Goal: Task Accomplishment & Management: Use online tool/utility

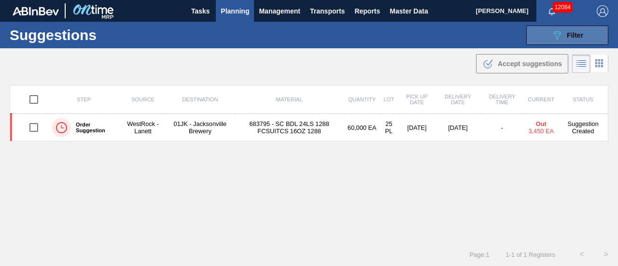
click at [542, 34] on button "089F7B8B-B2A5-4AFE-B5C0-19BA573D28AC Filter" at bounding box center [568, 35] width 82 height 19
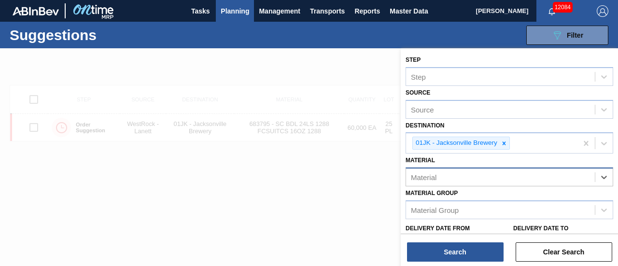
click at [563, 181] on div "Material" at bounding box center [500, 178] width 189 height 14
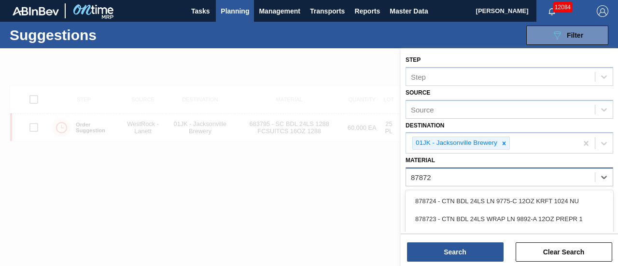
type input "878725"
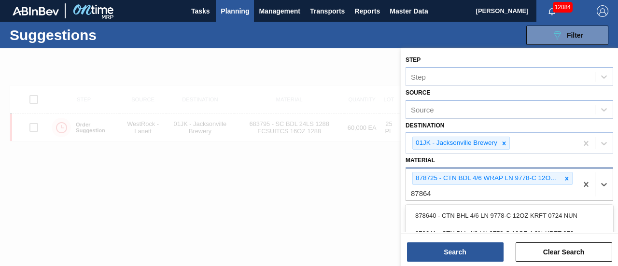
type input "878644"
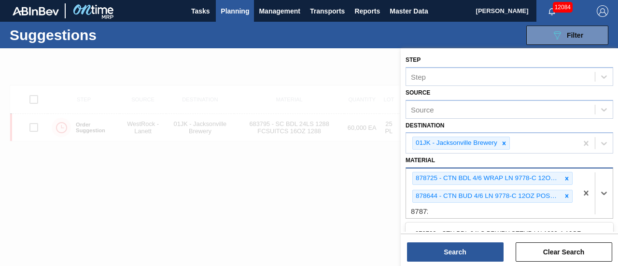
type input "878724"
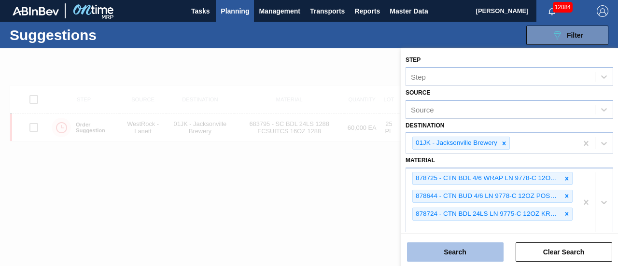
click at [454, 252] on button "Search" at bounding box center [455, 252] width 97 height 19
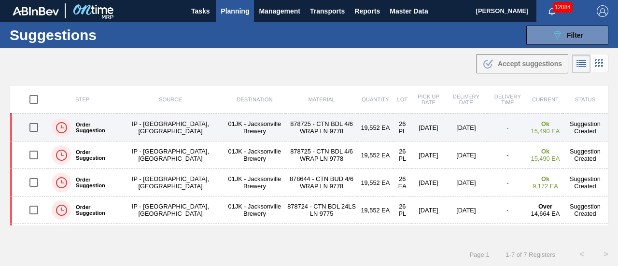
click at [33, 124] on input "checkbox" at bounding box center [34, 127] width 20 height 20
checkbox input "true"
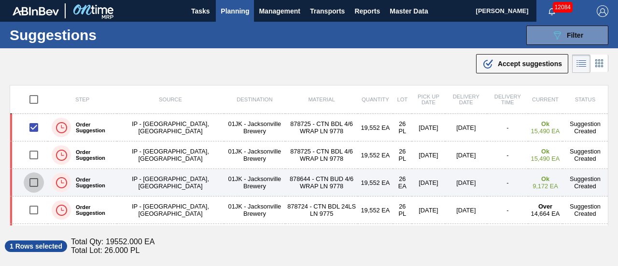
click at [38, 181] on input "checkbox" at bounding box center [34, 182] width 20 height 20
checkbox input "true"
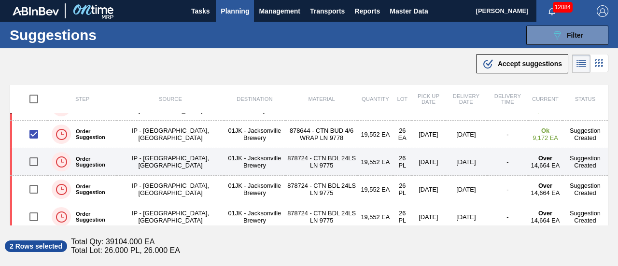
click at [34, 160] on input "checkbox" at bounding box center [34, 162] width 20 height 20
checkbox input "true"
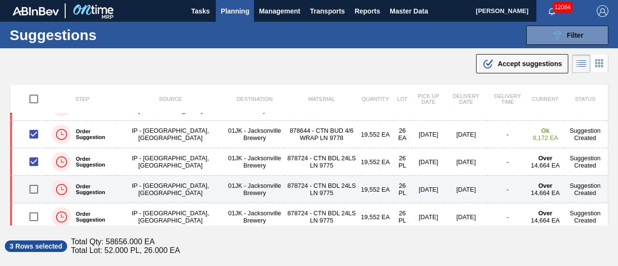
click at [29, 189] on input "checkbox" at bounding box center [34, 189] width 20 height 20
checkbox input "true"
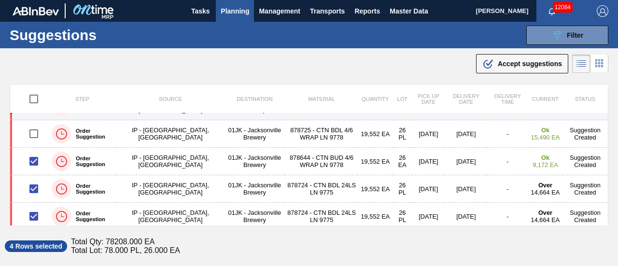
scroll to position [0, 0]
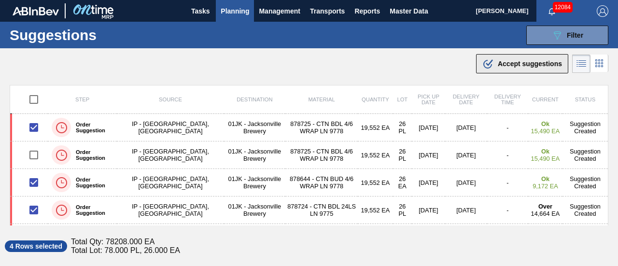
click at [539, 63] on span "Accept suggestions" at bounding box center [530, 64] width 64 height 8
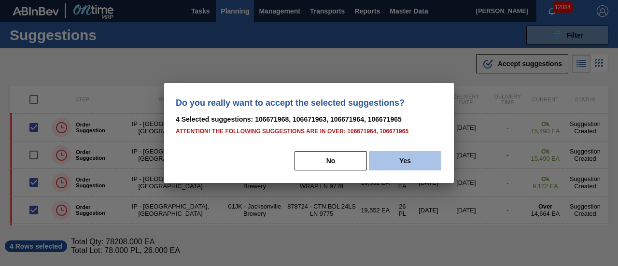
click at [399, 159] on button "Yes" at bounding box center [405, 160] width 72 height 19
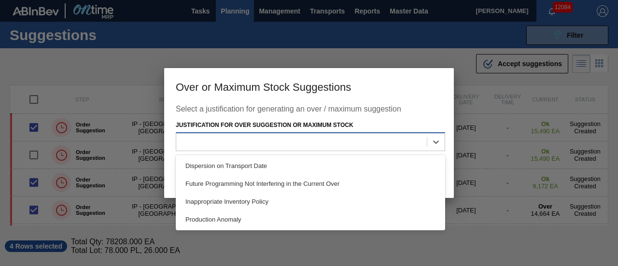
click at [416, 149] on div at bounding box center [301, 142] width 251 height 14
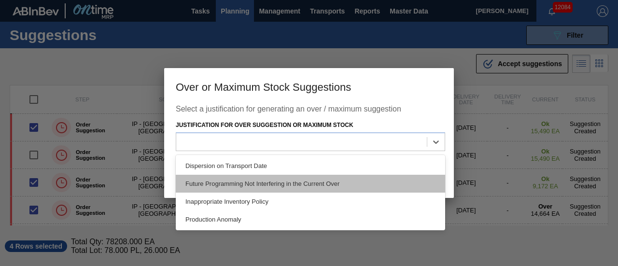
click at [347, 187] on div "Future Programming Not Interfering in the Current Over" at bounding box center [311, 184] width 270 height 18
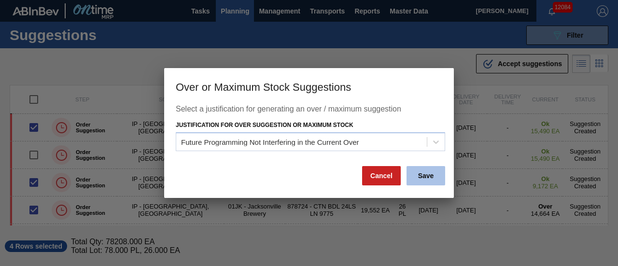
click at [428, 179] on button "Save" at bounding box center [426, 175] width 39 height 19
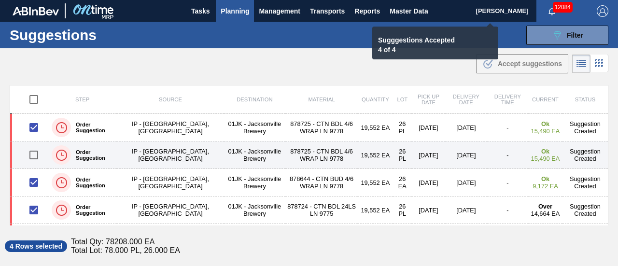
checkbox input "false"
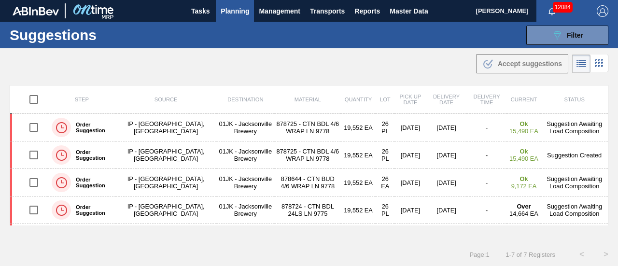
click at [229, 14] on span "Planning" at bounding box center [235, 11] width 29 height 12
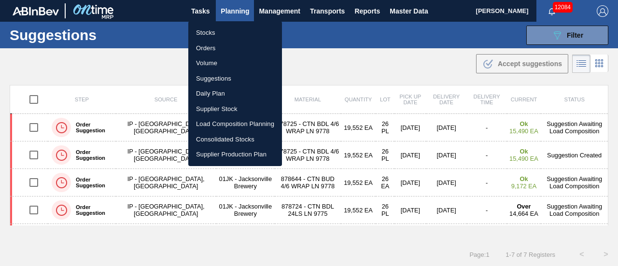
click at [231, 122] on li "Load Composition Planning" at bounding box center [235, 123] width 94 height 15
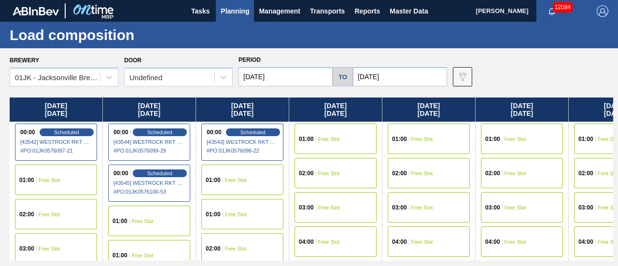
click at [291, 75] on input "[DATE]" at bounding box center [286, 76] width 94 height 19
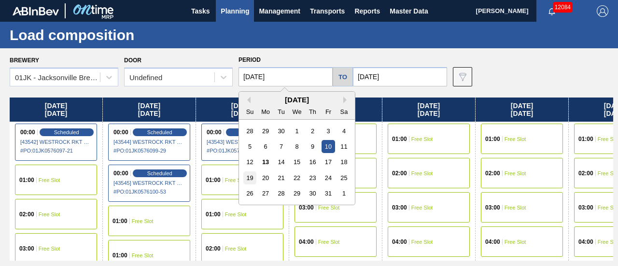
click at [254, 182] on div "19" at bounding box center [250, 178] width 13 height 13
type input "[DATE]"
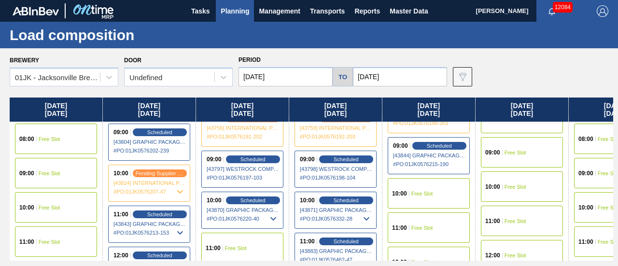
scroll to position [290, 0]
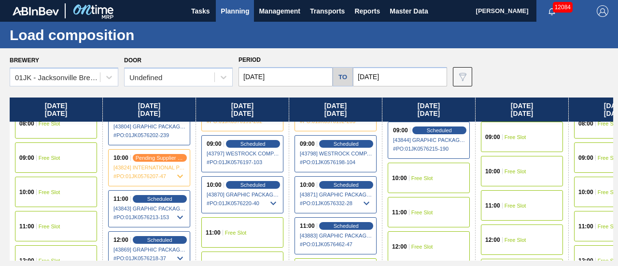
click at [449, 184] on div "10:00 Free Slot" at bounding box center [429, 178] width 82 height 30
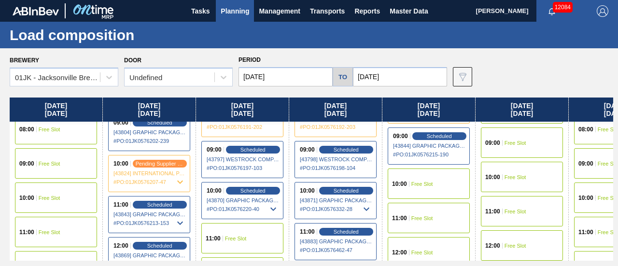
scroll to position [193, 0]
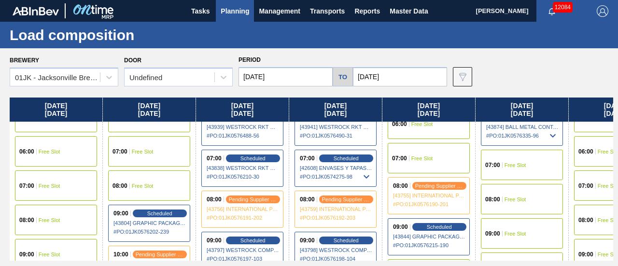
click at [525, 204] on div "08:00 Free Slot" at bounding box center [522, 199] width 82 height 30
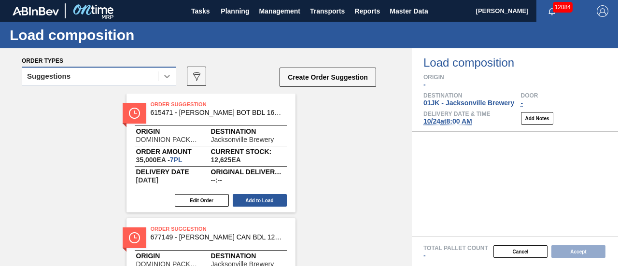
click at [173, 69] on div at bounding box center [166, 76] width 17 height 17
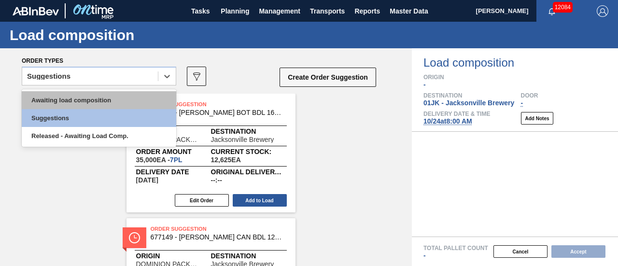
click at [124, 101] on div "Awaiting load composition" at bounding box center [99, 100] width 155 height 18
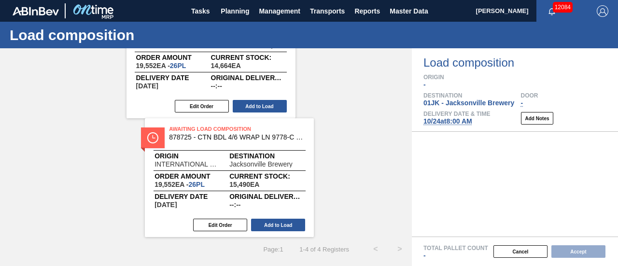
scroll to position [344, 0]
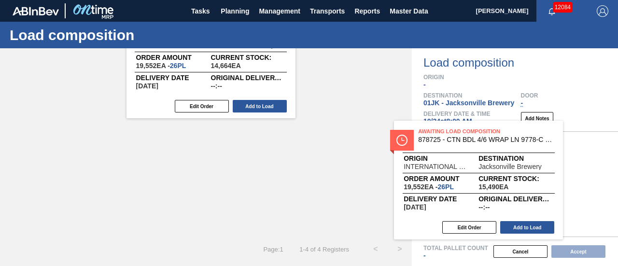
drag, startPoint x: 240, startPoint y: 161, endPoint x: 516, endPoint y: 164, distance: 275.9
click at [516, 164] on div "Order types option Awaiting load composition, selected. Select is focused ,type…" at bounding box center [309, 157] width 618 height 218
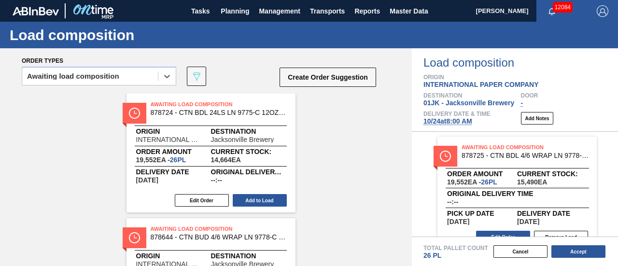
scroll to position [145, 0]
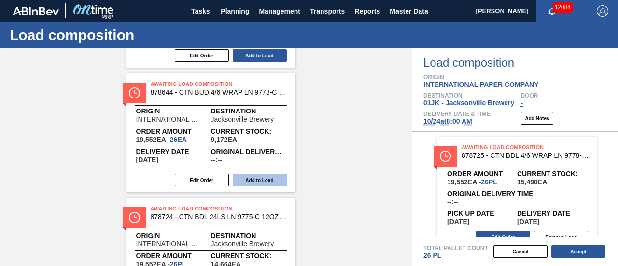
click at [264, 185] on button "Add to Load" at bounding box center [260, 180] width 54 height 13
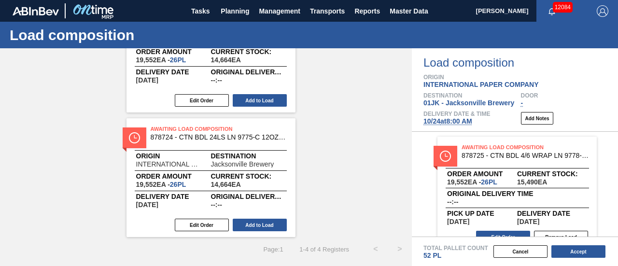
scroll to position [48, 0]
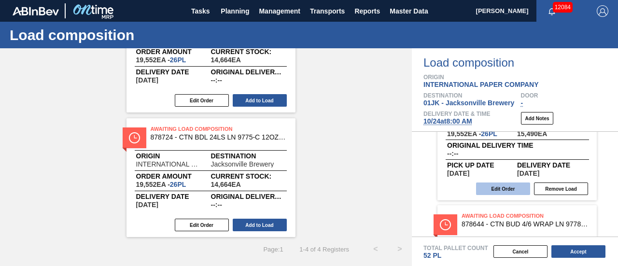
click at [499, 193] on button "Edit Order" at bounding box center [503, 189] width 54 height 13
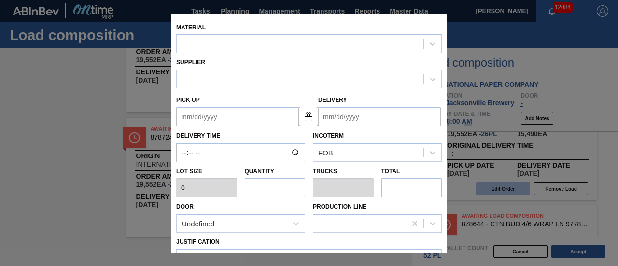
type input "752"
type input "26"
type input "1"
type input "19,552"
type up "[DATE]"
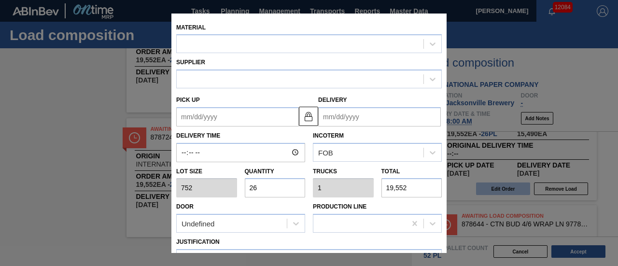
type input "[DATE]"
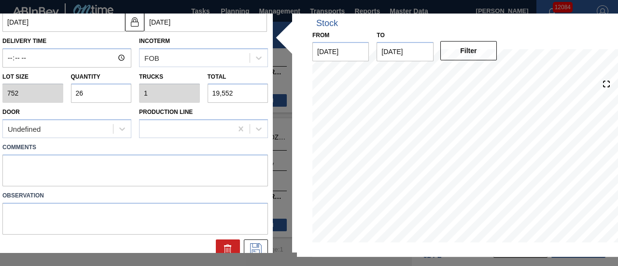
scroll to position [97, 0]
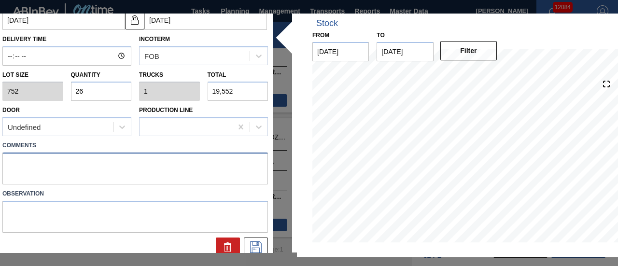
click at [137, 174] on textarea at bounding box center [135, 169] width 266 height 32
drag, startPoint x: 137, startPoint y: 174, endPoint x: 0, endPoint y: 123, distance: 146.5
click at [2, 123] on div "Material CTN BDL 4/6 WRAP LN 9778-C 12OZ KRFT 102 Supplier A - 8221645 - IP - […" at bounding box center [135, 89] width 266 height 335
type textarea "LIVE"
click at [248, 244] on icon at bounding box center [255, 248] width 15 height 12
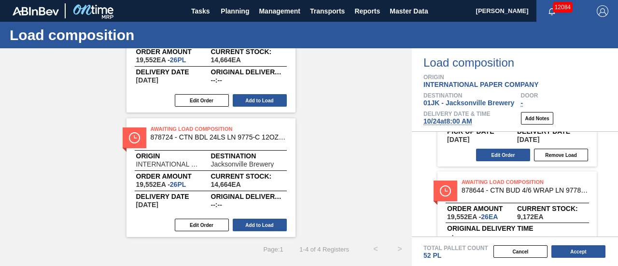
scroll to position [134, 0]
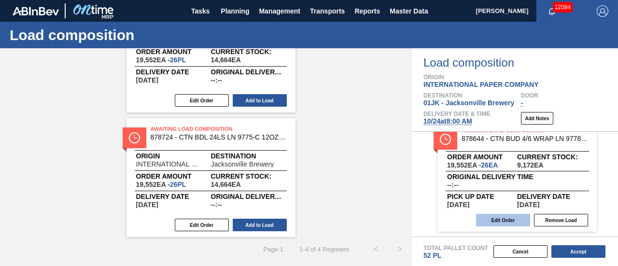
click at [501, 215] on button "Edit Order" at bounding box center [503, 220] width 54 height 13
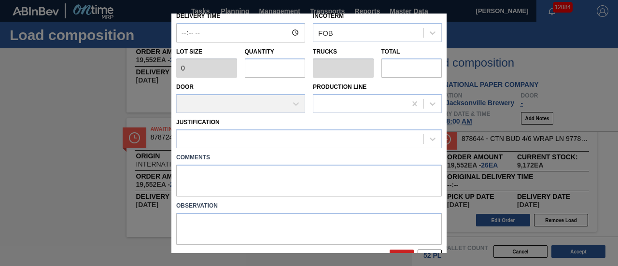
scroll to position [140, 0]
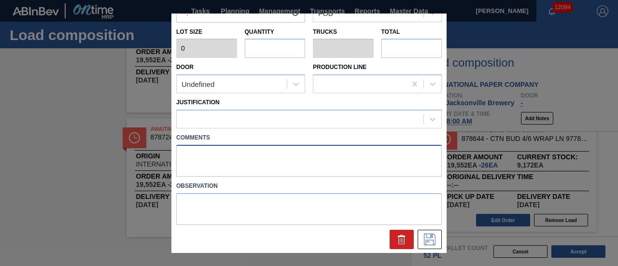
click at [264, 172] on textarea at bounding box center [309, 161] width 266 height 32
paste textarea "LIVE"
type input "752"
type input "26"
type input "1"
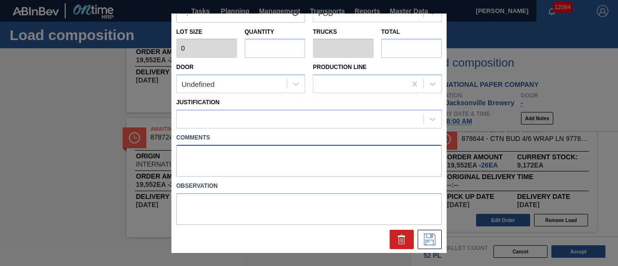
type input "19,552"
type textarea "LIVE"
type up "[DATE]"
type input "[DATE]"
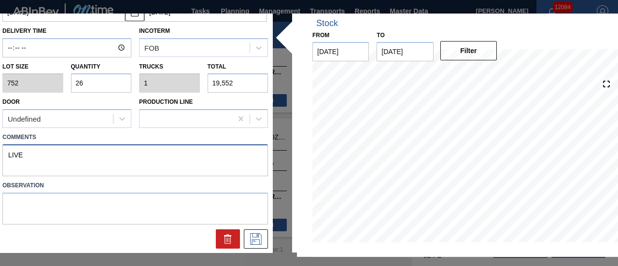
type textarea "LIVE"
click at [257, 248] on button at bounding box center [256, 239] width 24 height 19
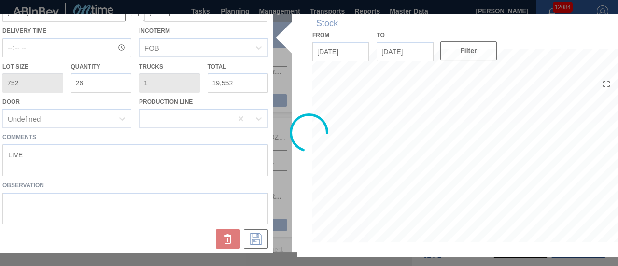
click at [256, 241] on div at bounding box center [309, 134] width 623 height 240
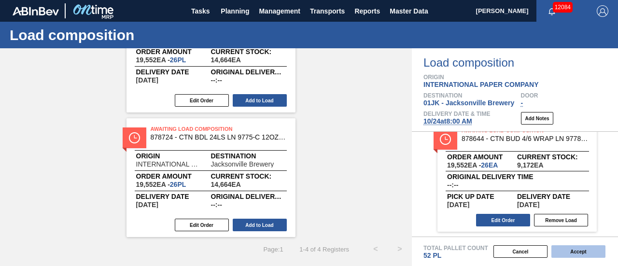
click at [594, 255] on button "Accept" at bounding box center [579, 251] width 54 height 13
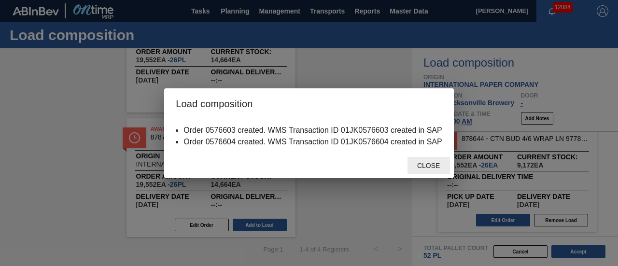
click at [434, 166] on span "Close" at bounding box center [429, 166] width 38 height 8
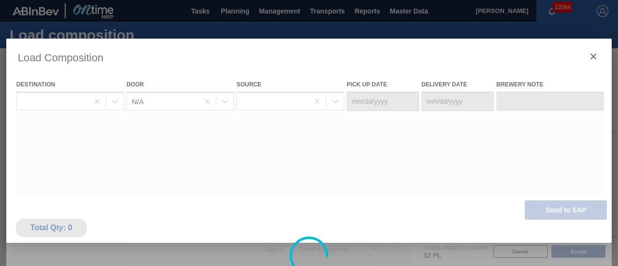
type Date "[DATE]"
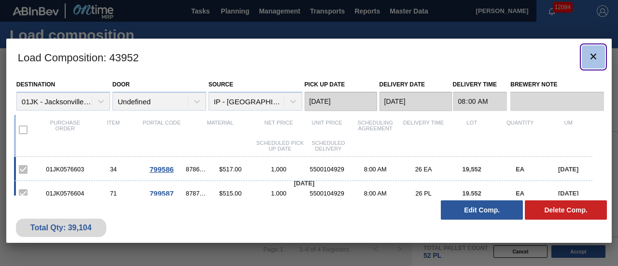
click at [593, 53] on icon "botão de ícone" at bounding box center [594, 57] width 12 height 12
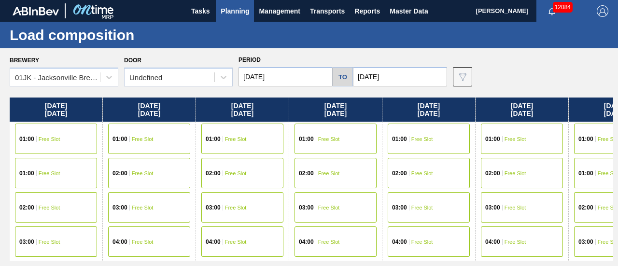
scroll to position [0, 141]
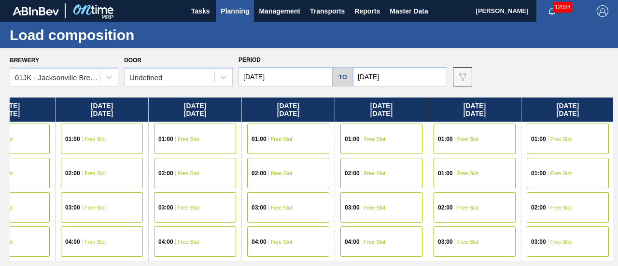
drag, startPoint x: 565, startPoint y: 132, endPoint x: 364, endPoint y: 136, distance: 200.5
click at [287, 150] on div "[DATE] 01:00 Free Slot 01:00 Free Slot 02:00 Free Slot 03:00 Free Slot 04:00 Fr…" at bounding box center [312, 179] width 604 height 163
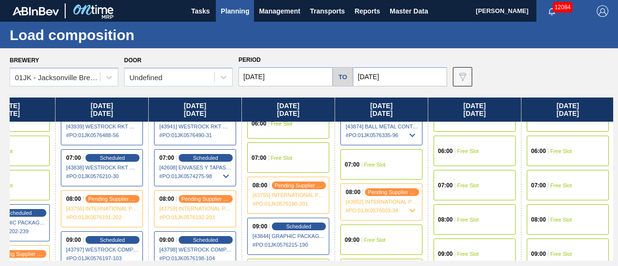
scroll to position [193, 141]
click at [459, 216] on div "08:00 Free Slot" at bounding box center [475, 220] width 82 height 30
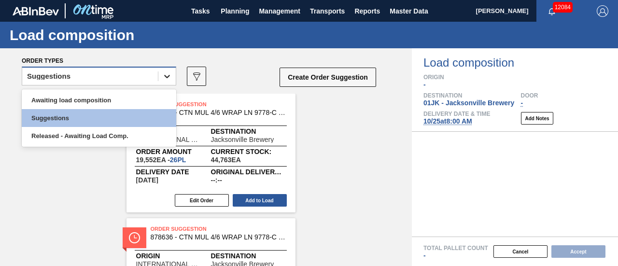
click at [162, 80] on div at bounding box center [166, 76] width 17 height 17
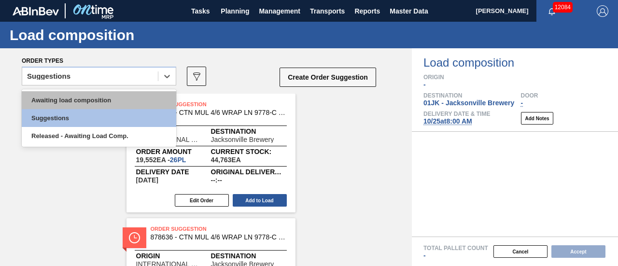
click at [137, 99] on div "Awaiting load composition" at bounding box center [99, 100] width 155 height 18
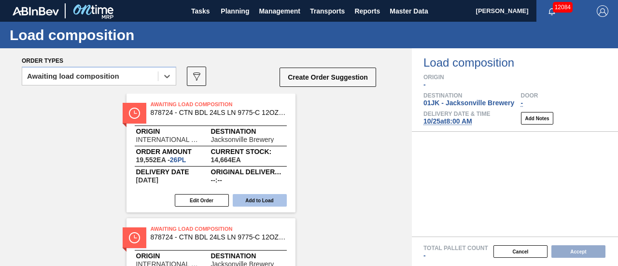
click at [261, 201] on button "Add to Load" at bounding box center [260, 200] width 54 height 13
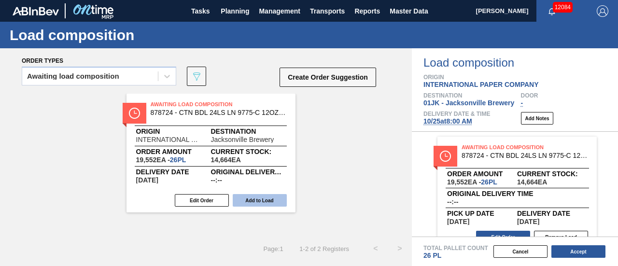
click at [274, 203] on button "Add to Load" at bounding box center [260, 200] width 54 height 13
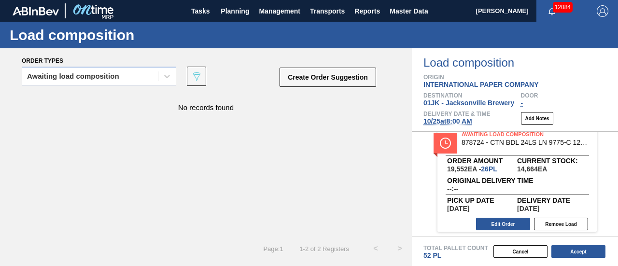
scroll to position [86, 0]
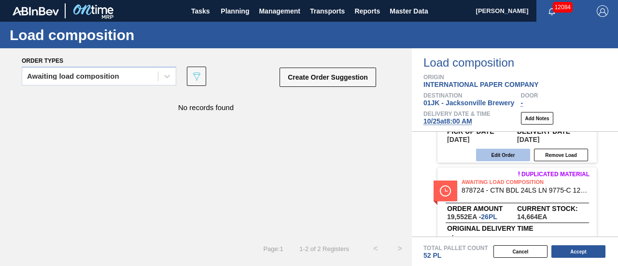
click at [511, 156] on button "Edit Order" at bounding box center [503, 155] width 54 height 13
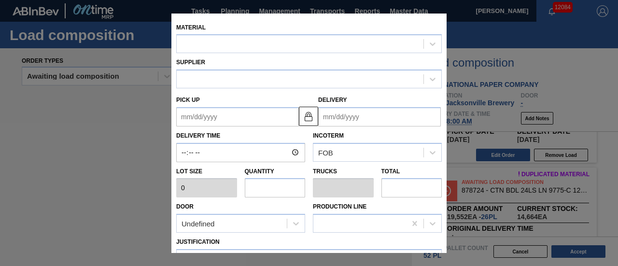
scroll to position [48, 0]
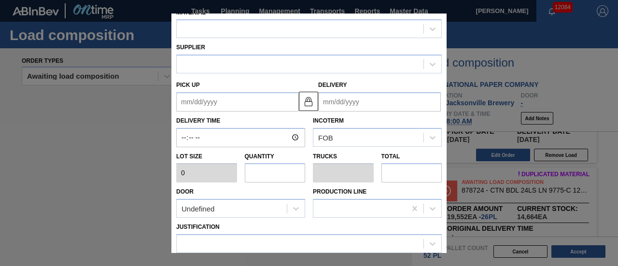
type input "752"
type input "26"
type input "1"
type input "19,552"
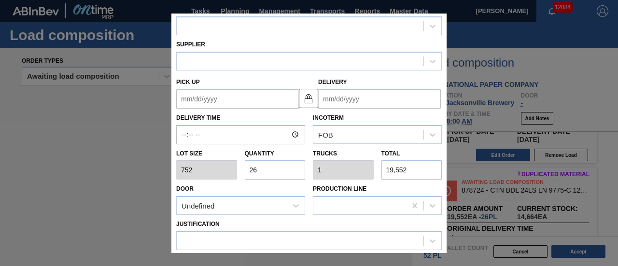
type up "[DATE]"
type input "[DATE]"
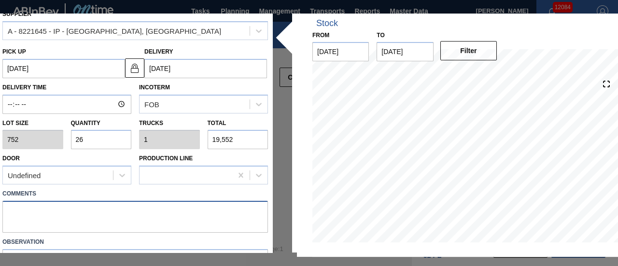
click at [107, 212] on textarea at bounding box center [135, 217] width 266 height 32
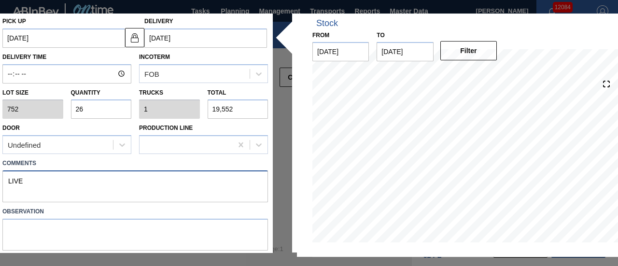
scroll to position [105, 0]
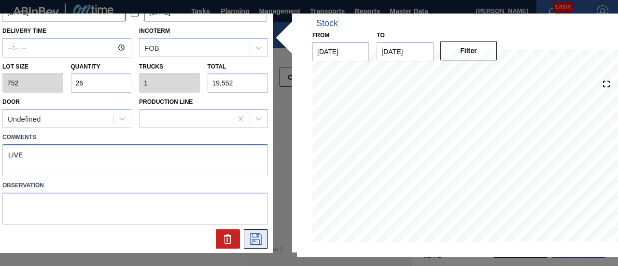
type textarea "LIVE"
click at [253, 240] on icon at bounding box center [255, 238] width 5 height 8
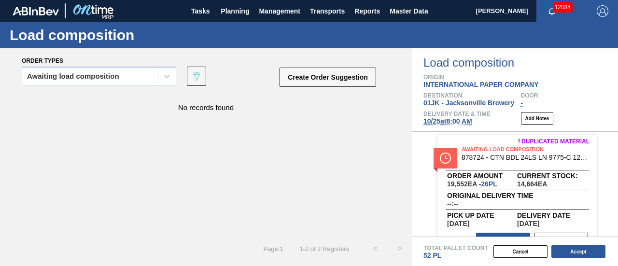
scroll to position [134, 0]
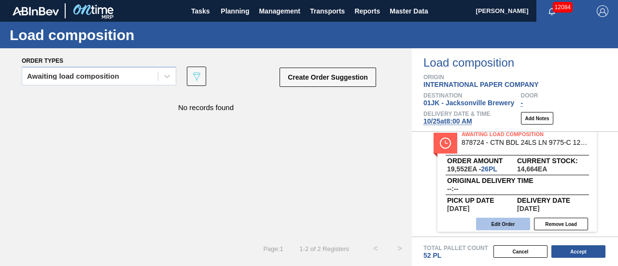
click at [506, 222] on button "Edit Order" at bounding box center [503, 224] width 54 height 13
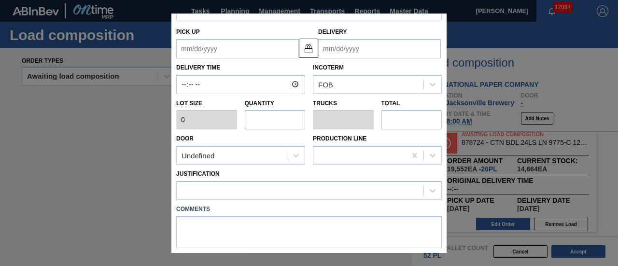
type input "752"
type input "26"
type input "1"
type input "19,552"
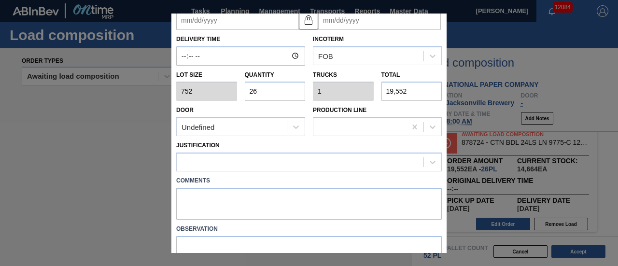
type up "[DATE]"
type input "[DATE]"
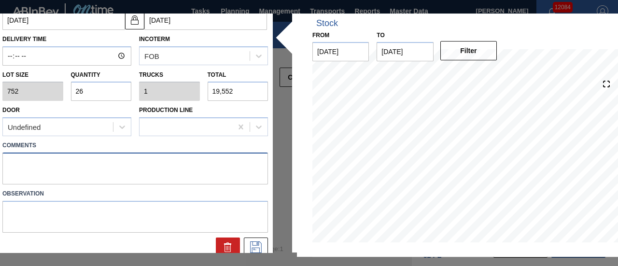
click at [177, 168] on textarea at bounding box center [135, 169] width 266 height 32
type textarea "K"
type textarea "LIVE"
click at [253, 246] on icon at bounding box center [255, 248] width 15 height 12
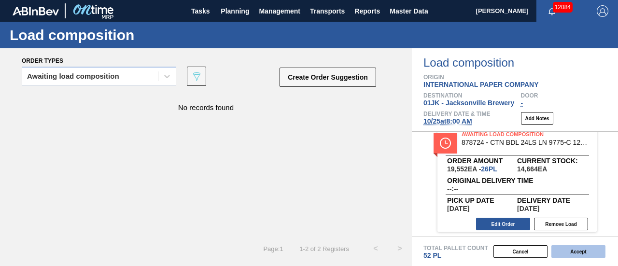
click at [582, 249] on button "Accept" at bounding box center [579, 251] width 54 height 13
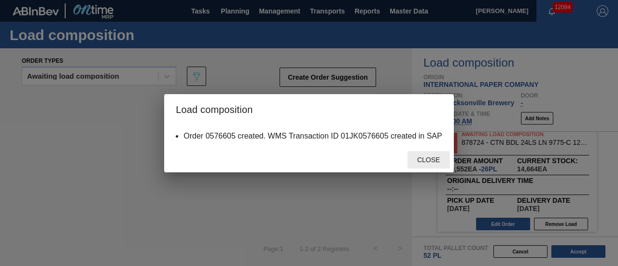
click at [421, 158] on span "Close" at bounding box center [429, 160] width 38 height 8
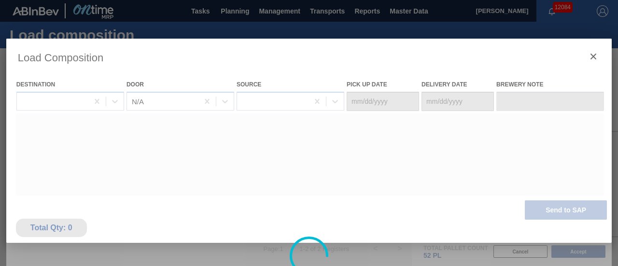
type Date "[DATE]"
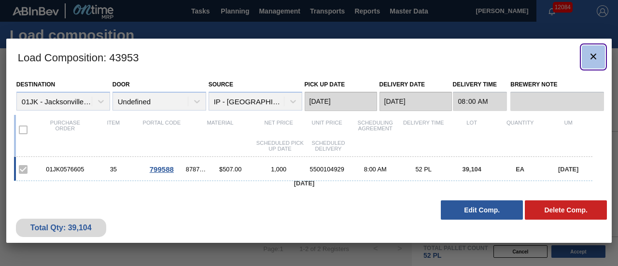
click at [591, 58] on icon "botão de ícone" at bounding box center [594, 57] width 12 height 12
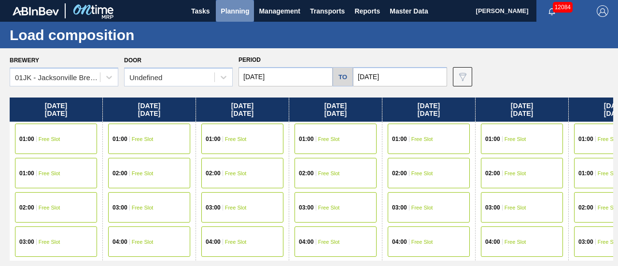
click at [235, 14] on span "Planning" at bounding box center [235, 11] width 29 height 12
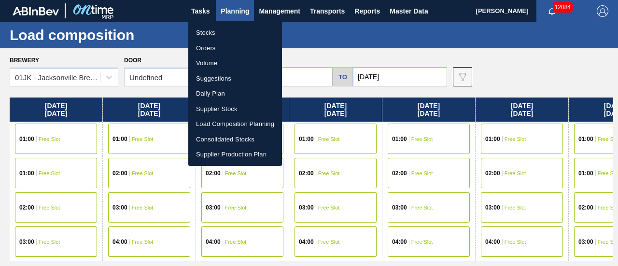
click at [221, 74] on li "Suggestions" at bounding box center [235, 78] width 94 height 15
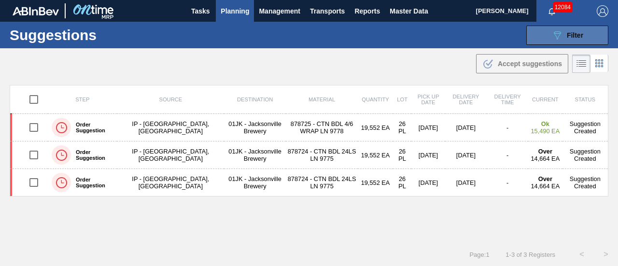
click at [584, 35] on button "089F7B8B-B2A5-4AFE-B5C0-19BA573D28AC Filter" at bounding box center [568, 35] width 82 height 19
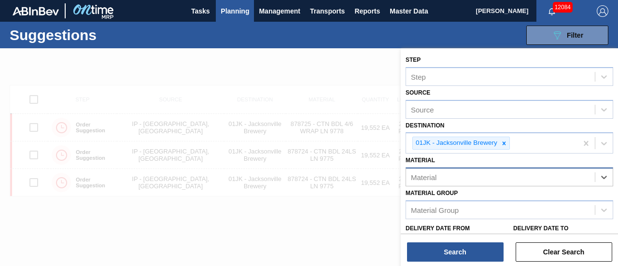
click at [437, 175] on div "Material" at bounding box center [500, 178] width 189 height 14
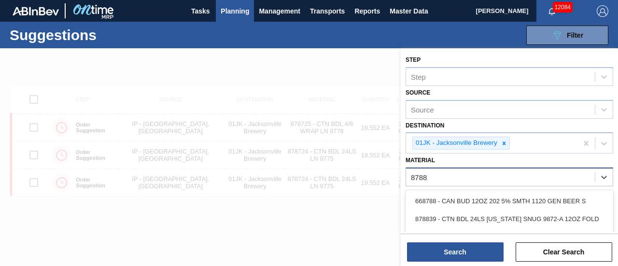
type input "878810"
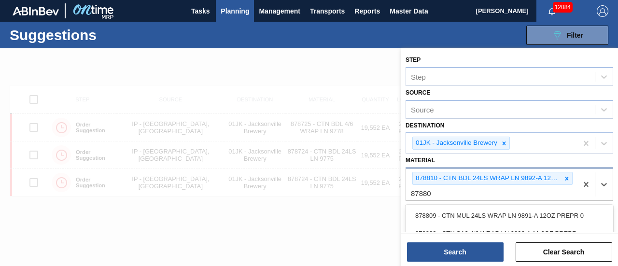
type input "878809"
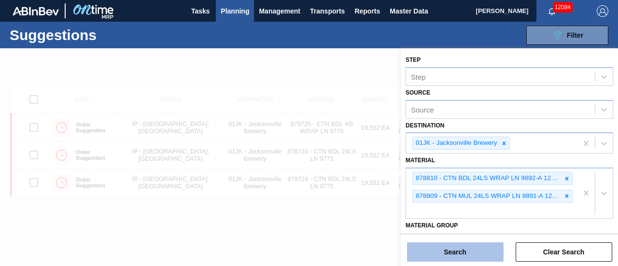
click at [446, 248] on button "Search" at bounding box center [455, 252] width 97 height 19
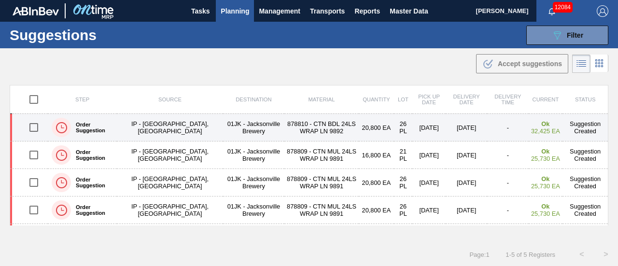
click at [36, 124] on input "checkbox" at bounding box center [34, 127] width 20 height 20
checkbox input "true"
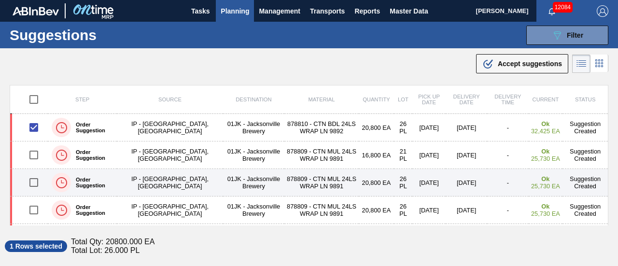
click at [34, 185] on input "checkbox" at bounding box center [34, 182] width 20 height 20
checkbox input "true"
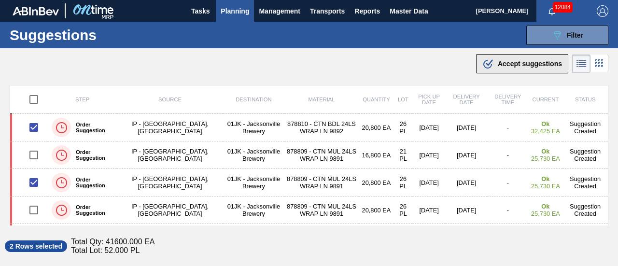
click at [506, 68] on div ".b{fill:var(--color-action-default)} Accept suggestions" at bounding box center [523, 64] width 80 height 12
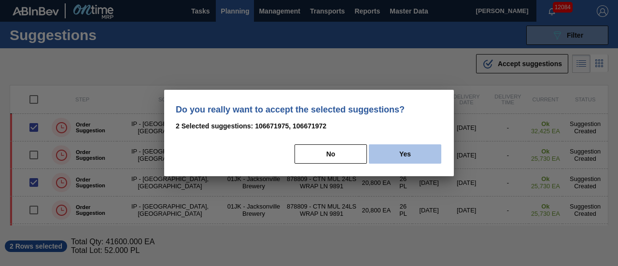
click at [408, 163] on button "Yes" at bounding box center [405, 153] width 72 height 19
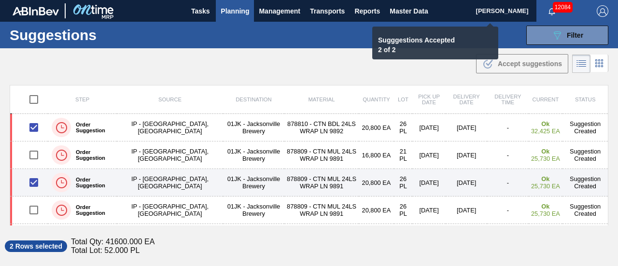
scroll to position [25, 0]
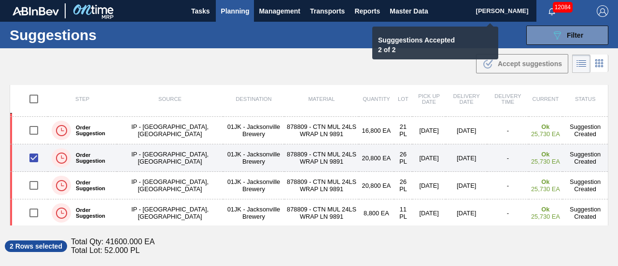
checkbox input "false"
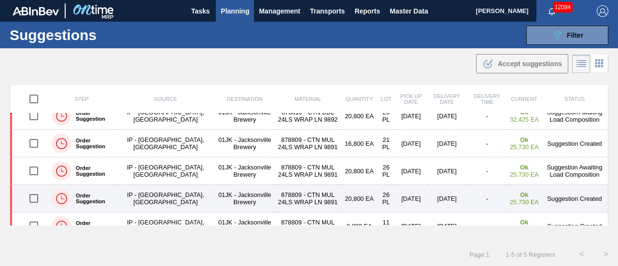
scroll to position [0, 0]
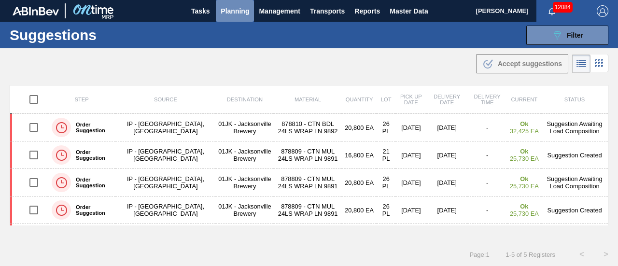
click at [235, 14] on span "Planning" at bounding box center [235, 11] width 29 height 12
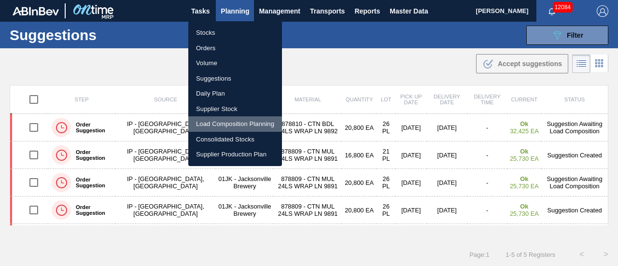
click at [235, 119] on li "Load Composition Planning" at bounding box center [235, 123] width 94 height 15
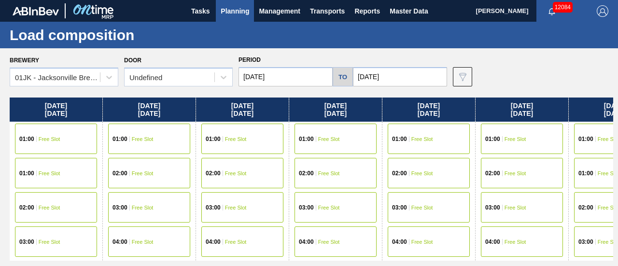
scroll to position [0, 141]
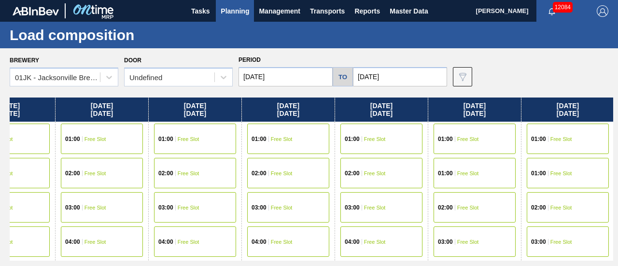
drag, startPoint x: 473, startPoint y: 144, endPoint x: 164, endPoint y: 148, distance: 308.8
click at [164, 148] on div "[DATE] 01:00 Free Slot 01:00 Free Slot 02:00 Free Slot 03:00 Free Slot 04:00 Fr…" at bounding box center [312, 179] width 604 height 163
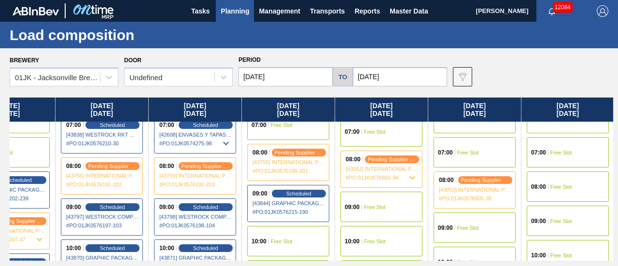
scroll to position [242, 141]
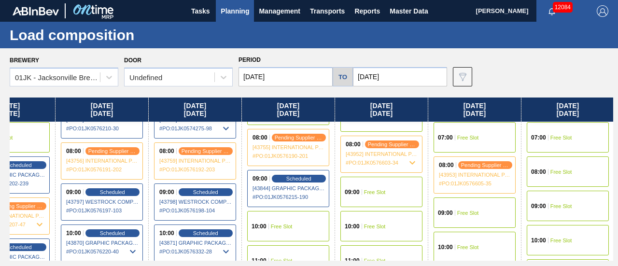
click at [549, 168] on div "08:00 Free Slot" at bounding box center [568, 172] width 82 height 30
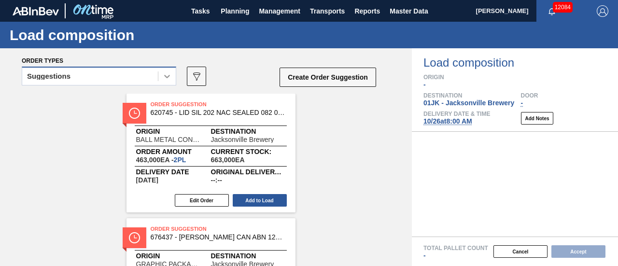
click at [159, 81] on div at bounding box center [166, 76] width 17 height 17
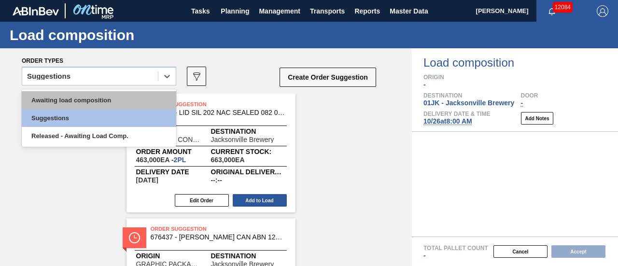
click at [149, 92] on div "Awaiting load composition" at bounding box center [99, 100] width 155 height 18
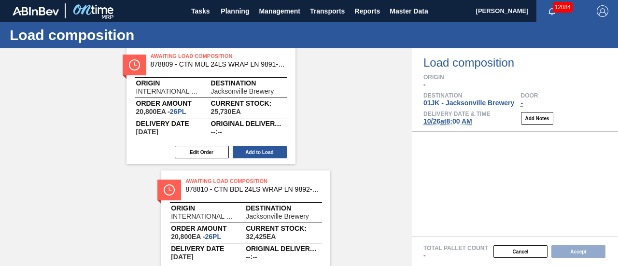
scroll to position [58, 0]
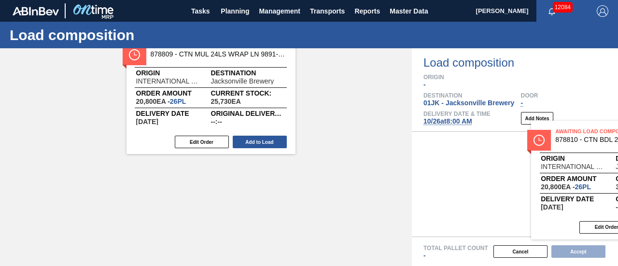
drag, startPoint x: 199, startPoint y: 201, endPoint x: 608, endPoint y: 148, distance: 412.2
click at [611, 149] on div "Order types option Awaiting load composition, selected. Select is focused ,type…" at bounding box center [309, 157] width 618 height 218
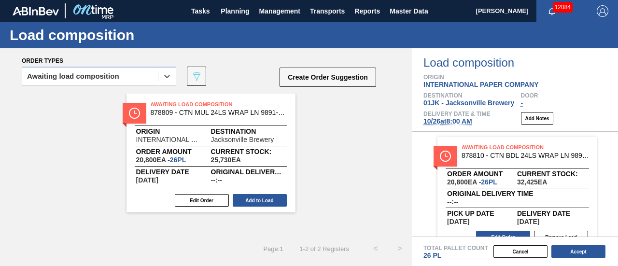
scroll to position [0, 0]
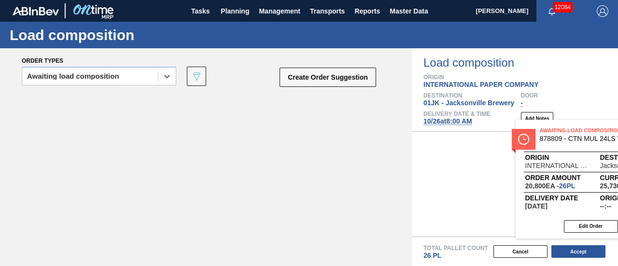
drag, startPoint x: 214, startPoint y: 126, endPoint x: 574, endPoint y: 149, distance: 361.2
click at [605, 151] on div "Order types option Awaiting load composition, selected. Select is focused ,type…" at bounding box center [309, 157] width 618 height 218
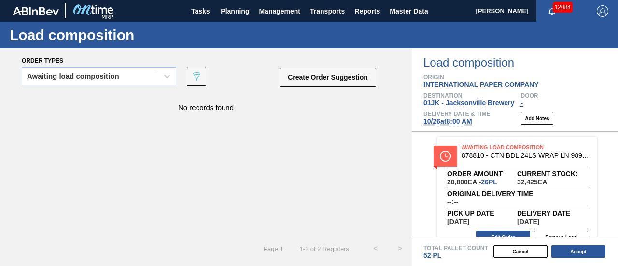
scroll to position [48, 0]
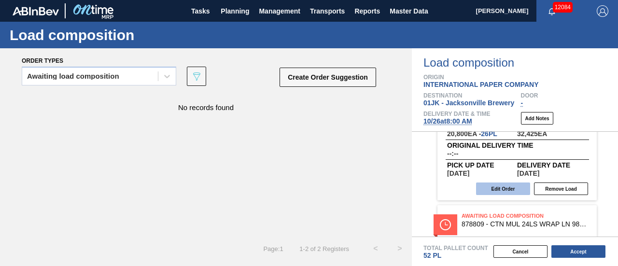
click at [501, 194] on button "Edit Order" at bounding box center [503, 189] width 54 height 13
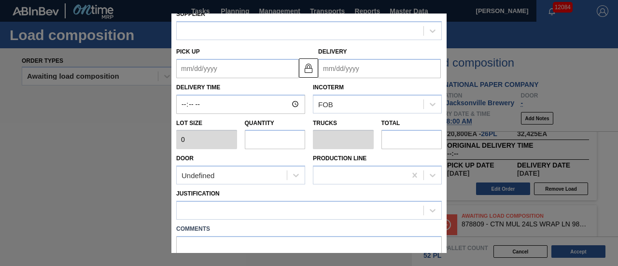
type input "800"
type input "26"
type input "1"
type input "20,800"
type up "[DATE]"
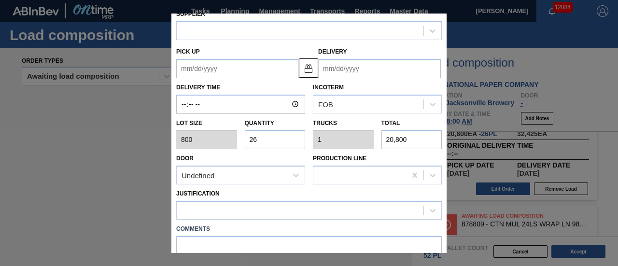
type input "[DATE]"
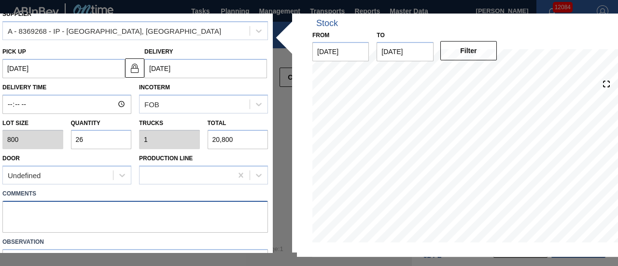
click at [121, 212] on textarea at bounding box center [135, 217] width 266 height 32
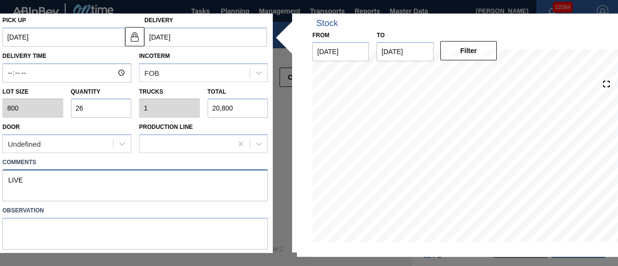
scroll to position [105, 0]
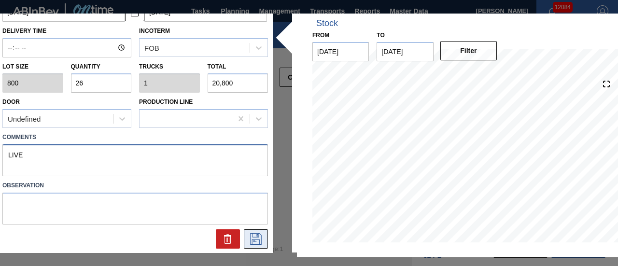
type textarea "LIVE"
click at [251, 236] on icon at bounding box center [256, 239] width 12 height 12
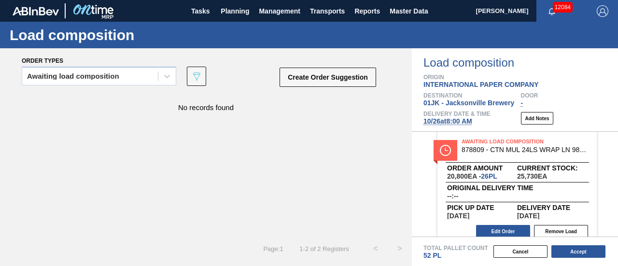
scroll to position [134, 0]
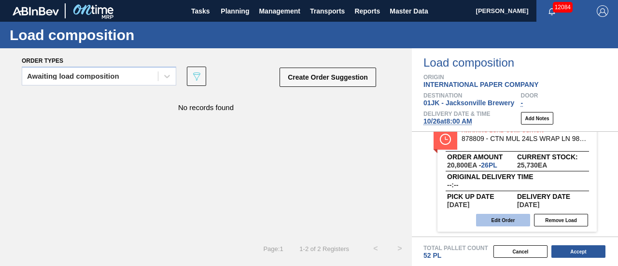
click at [498, 220] on button "Edit Order" at bounding box center [503, 220] width 54 height 13
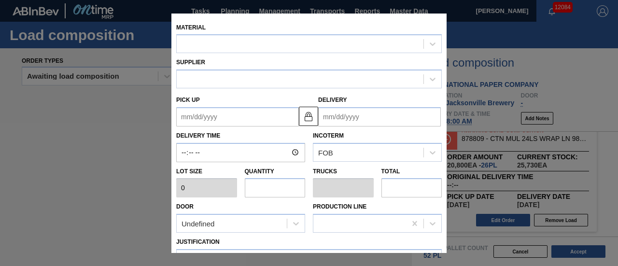
type input "800"
type input "26"
type input "1"
type input "20,800"
type up "[DATE]"
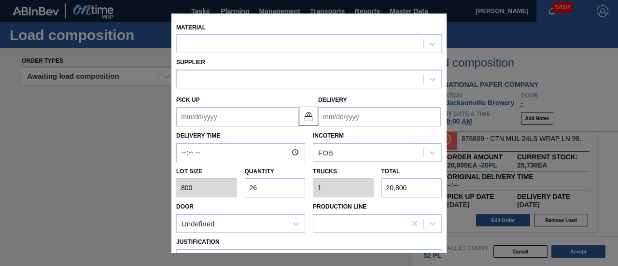
type input "[DATE]"
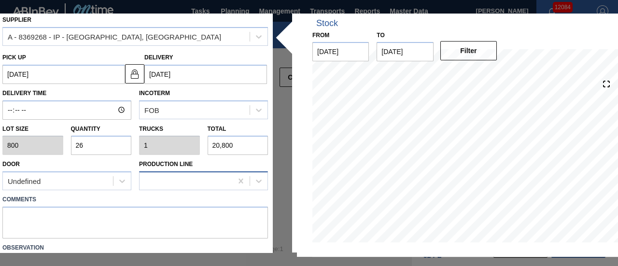
scroll to position [97, 0]
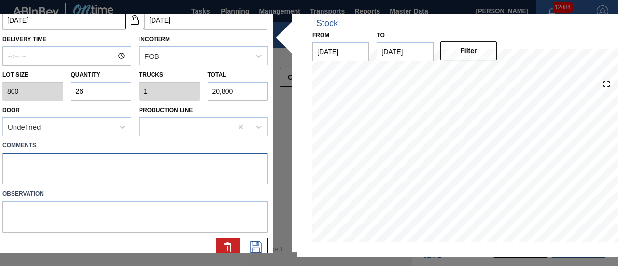
click at [110, 169] on textarea at bounding box center [135, 169] width 266 height 32
type textarea "LIVE"
click at [258, 247] on icon at bounding box center [256, 248] width 12 height 12
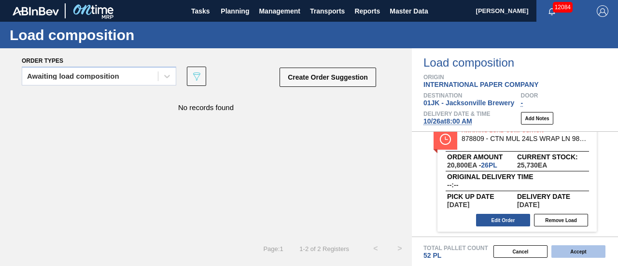
click at [589, 249] on button "Accept" at bounding box center [579, 251] width 54 height 13
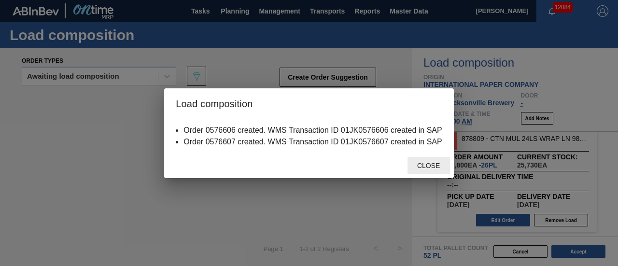
click at [422, 164] on span "Close" at bounding box center [429, 166] width 38 height 8
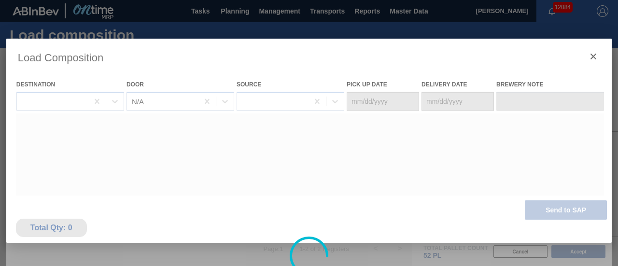
type Date "[DATE]"
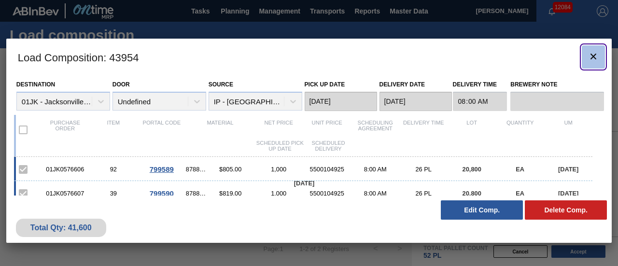
click at [587, 62] on button "botão de ícone" at bounding box center [593, 56] width 23 height 23
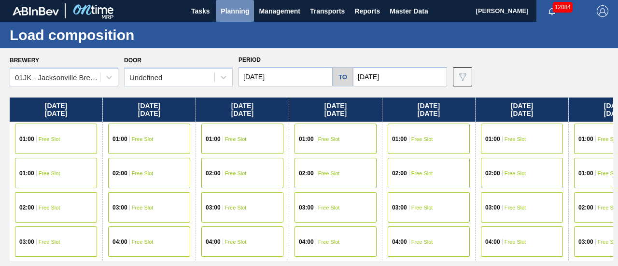
click at [241, 17] on button "Planning" at bounding box center [235, 11] width 38 height 22
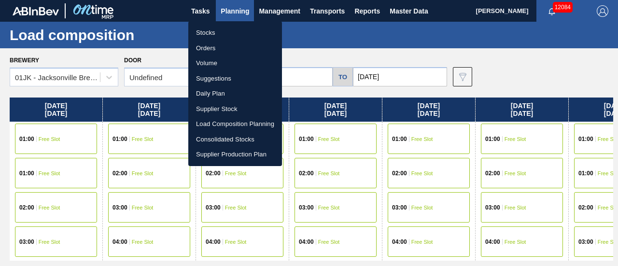
click at [473, 48] on div at bounding box center [309, 133] width 618 height 266
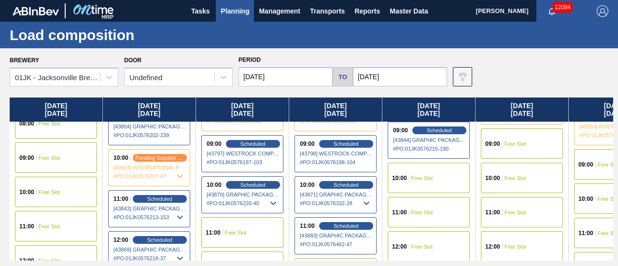
scroll to position [338, 0]
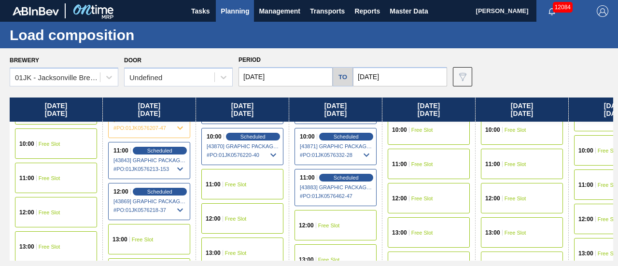
click at [347, 185] on span "[43883] GRAPHIC PACKAGING INTERNATIONA - 0008221069" at bounding box center [336, 188] width 72 height 6
click at [349, 178] on span "Scheduled" at bounding box center [346, 177] width 28 height 6
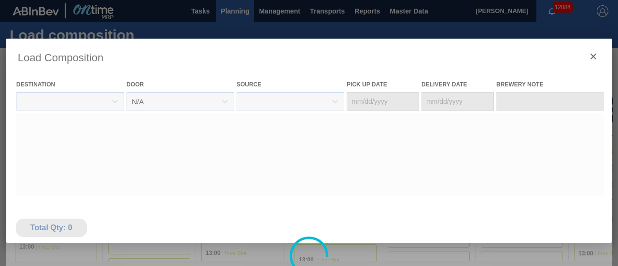
type Date "[DATE]"
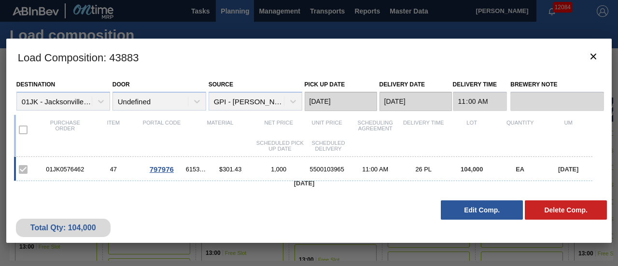
click at [319, 35] on div at bounding box center [309, 133] width 618 height 266
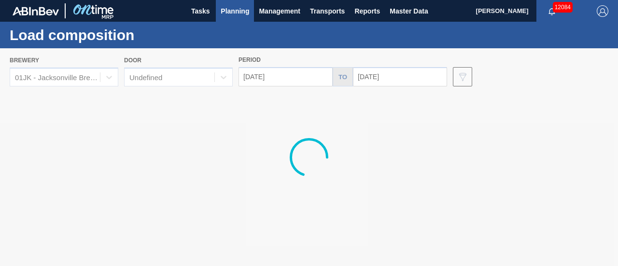
click at [235, 12] on span "Planning" at bounding box center [235, 11] width 29 height 12
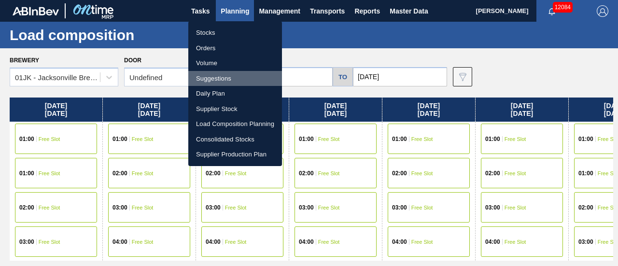
click at [221, 75] on li "Suggestions" at bounding box center [235, 78] width 94 height 15
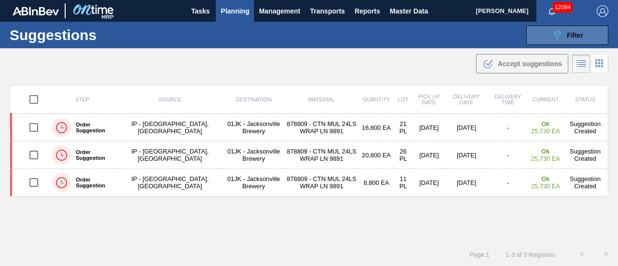
click at [576, 38] on span "Filter" at bounding box center [575, 35] width 16 height 8
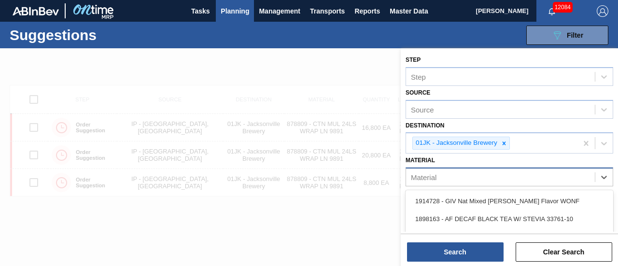
click at [555, 181] on div "Material" at bounding box center [500, 178] width 189 height 14
type input "615464"
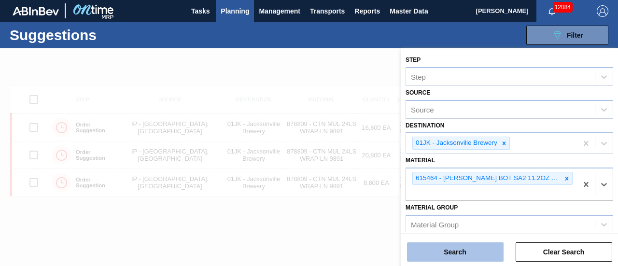
click at [437, 258] on button "Search" at bounding box center [455, 252] width 97 height 19
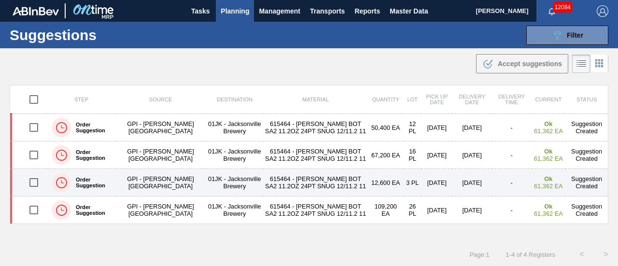
click at [39, 181] on input "checkbox" at bounding box center [34, 182] width 20 height 20
checkbox input "true"
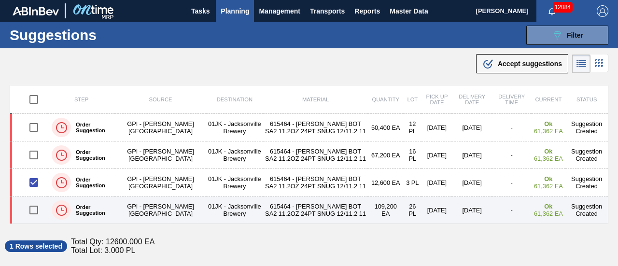
click at [36, 207] on input "checkbox" at bounding box center [34, 210] width 20 height 20
checkbox input "true"
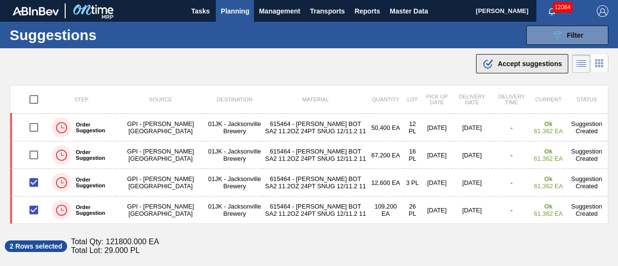
click at [528, 64] on span "Accept suggestions" at bounding box center [530, 64] width 64 height 8
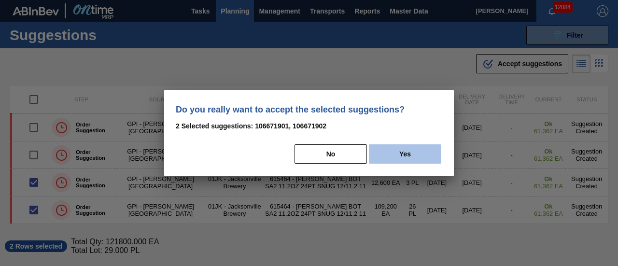
click at [414, 154] on button "Yes" at bounding box center [405, 153] width 72 height 19
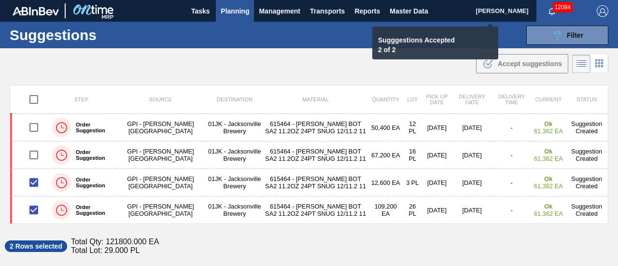
checkbox input "false"
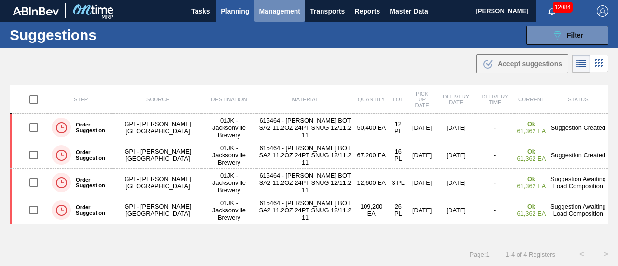
click at [275, 17] on button "Management" at bounding box center [279, 11] width 51 height 22
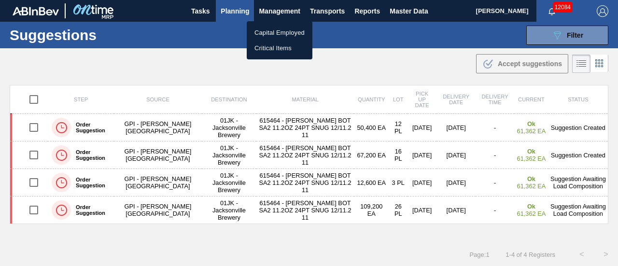
click at [240, 20] on div at bounding box center [309, 133] width 618 height 266
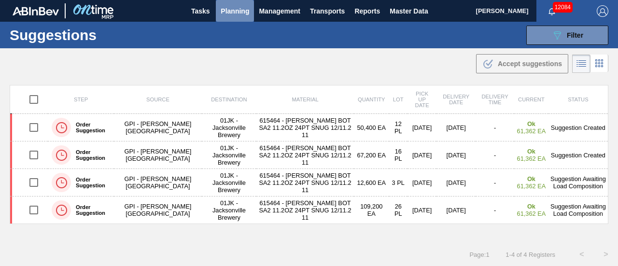
click at [240, 13] on span "Planning" at bounding box center [235, 11] width 29 height 12
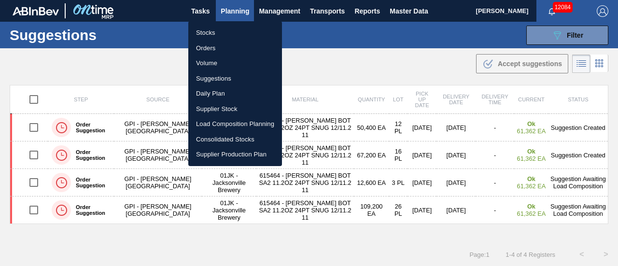
click at [244, 126] on li "Load Composition Planning" at bounding box center [235, 123] width 94 height 15
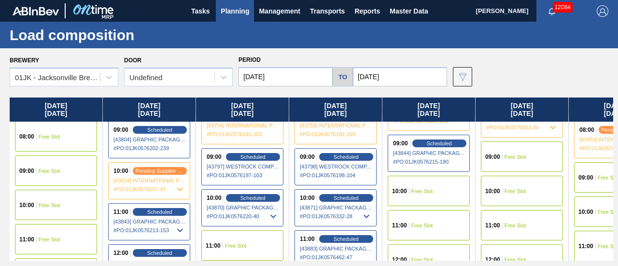
scroll to position [290, 0]
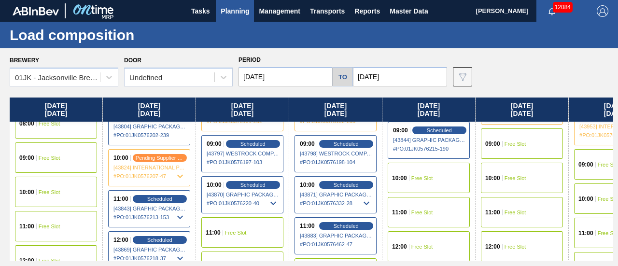
click at [370, 199] on icon at bounding box center [367, 204] width 12 height 12
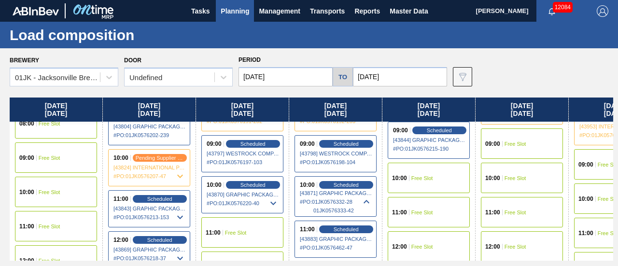
click at [366, 202] on icon at bounding box center [367, 202] width 12 height 12
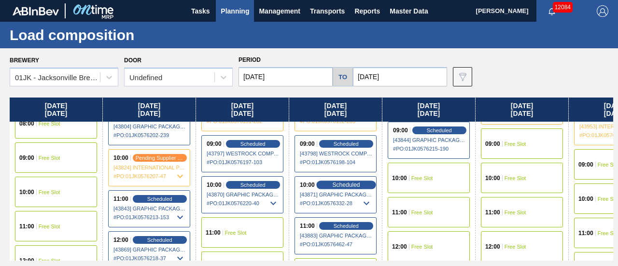
click at [359, 185] on div "Scheduled" at bounding box center [345, 185] width 59 height 9
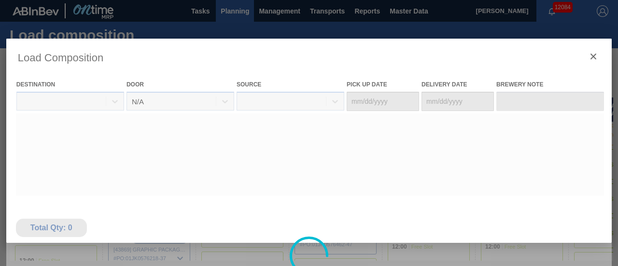
type Date "[DATE]"
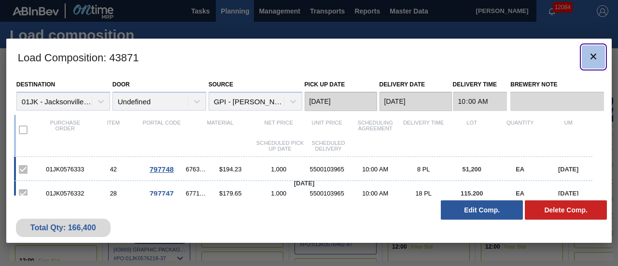
click at [588, 57] on icon "botão de ícone" at bounding box center [594, 57] width 12 height 12
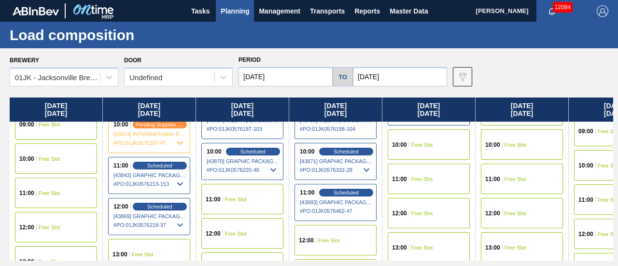
scroll to position [338, 0]
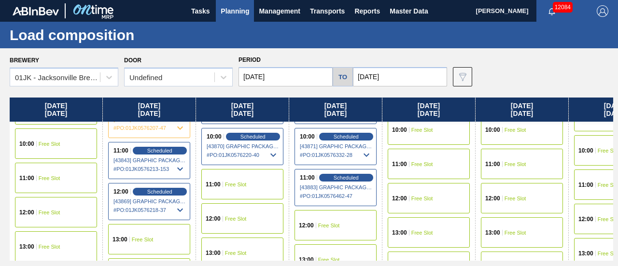
click at [360, 194] on span "# PO : 01JK0576462-47" at bounding box center [336, 196] width 72 height 12
click at [341, 178] on span "Scheduled" at bounding box center [346, 177] width 28 height 6
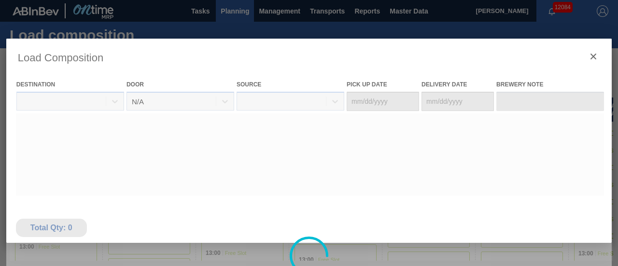
type Date "[DATE]"
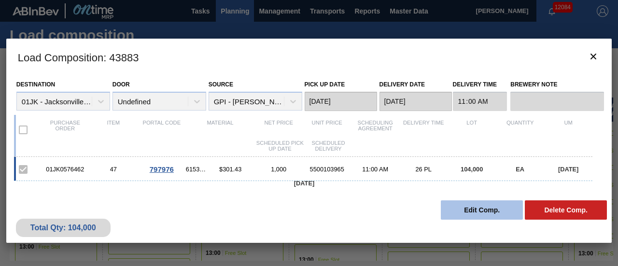
click at [477, 214] on button "Edit Comp." at bounding box center [482, 210] width 82 height 19
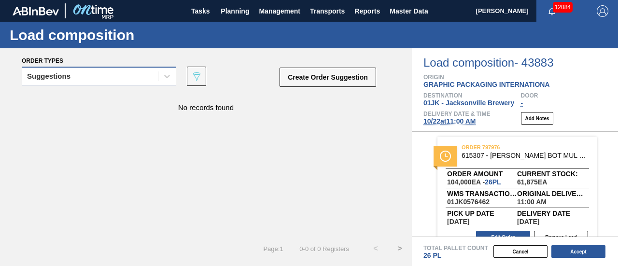
click at [134, 77] on div "Suggestions" at bounding box center [90, 77] width 136 height 14
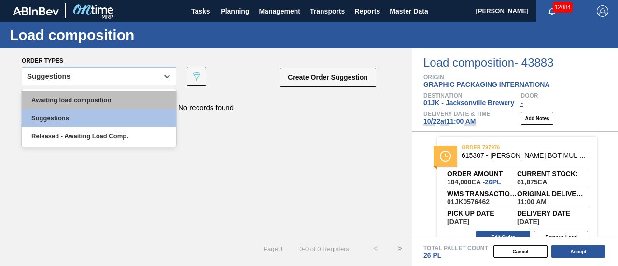
click at [114, 106] on div "Awaiting load composition" at bounding box center [99, 100] width 155 height 18
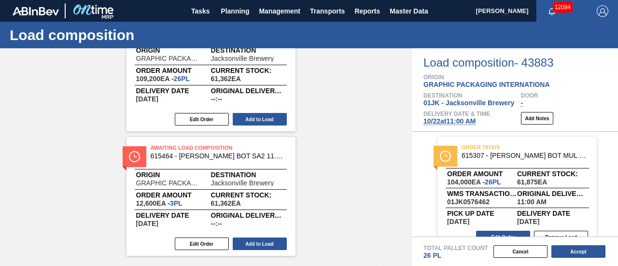
scroll to position [97, 0]
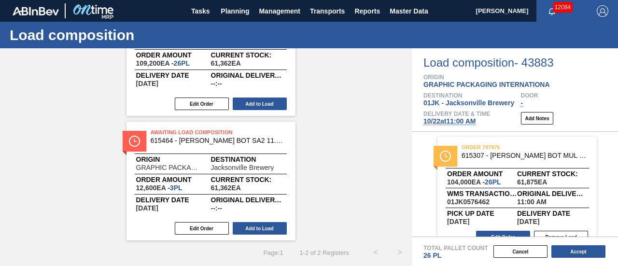
click at [259, 228] on button "Add to Load" at bounding box center [260, 228] width 54 height 13
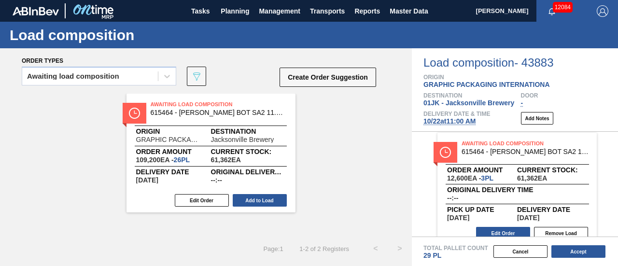
scroll to position [134, 0]
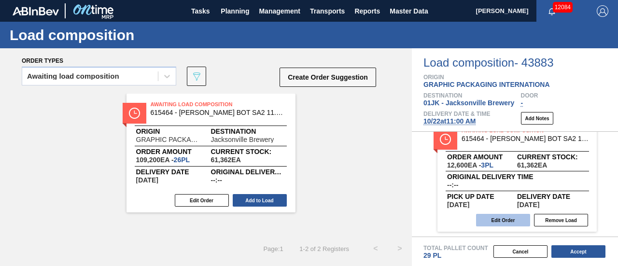
click at [514, 217] on button "Edit Order" at bounding box center [503, 220] width 54 height 13
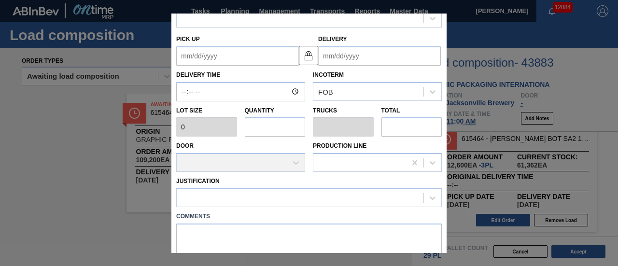
scroll to position [140, 0]
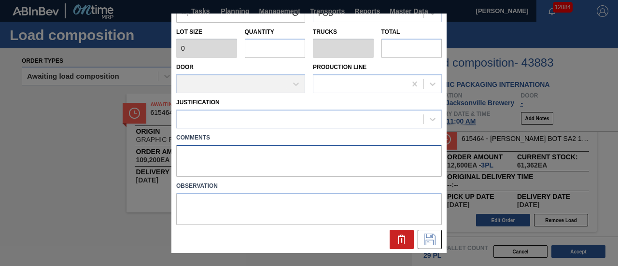
drag, startPoint x: 234, startPoint y: 171, endPoint x: 232, endPoint y: 154, distance: 16.5
click at [232, 157] on textarea at bounding box center [309, 161] width 266 height 32
type textarea "TAIL, DROP"
type input "4,200"
type input "3"
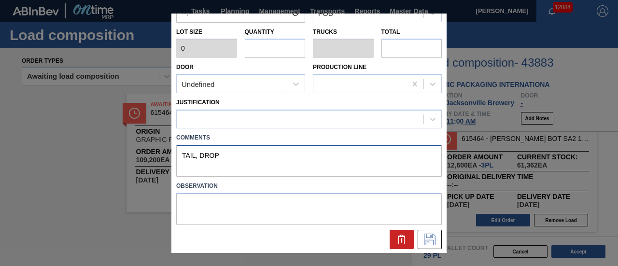
type input "0.115"
type input "12,600"
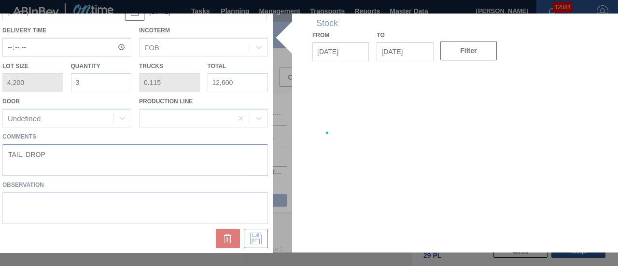
type up "[DATE]"
type input "[DATE]"
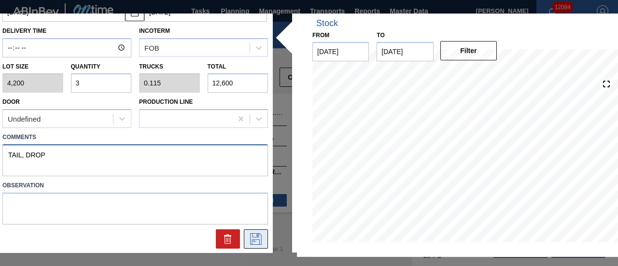
type textarea "TAIL, DROP"
click at [258, 238] on icon at bounding box center [255, 239] width 15 height 12
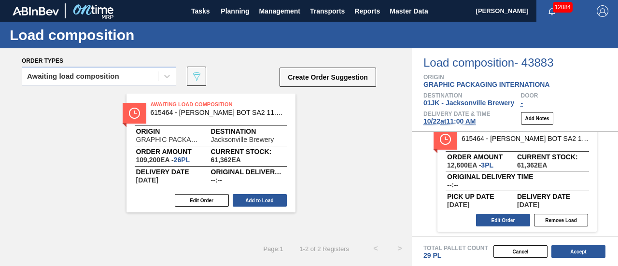
scroll to position [38, 0]
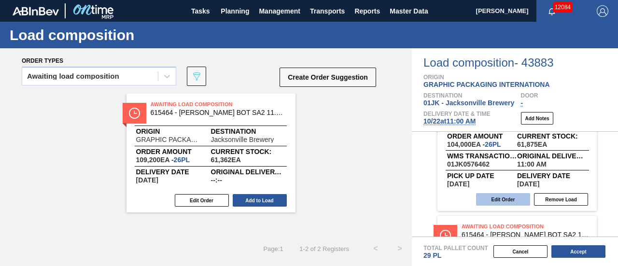
click at [509, 197] on button "Edit Order" at bounding box center [503, 199] width 54 height 13
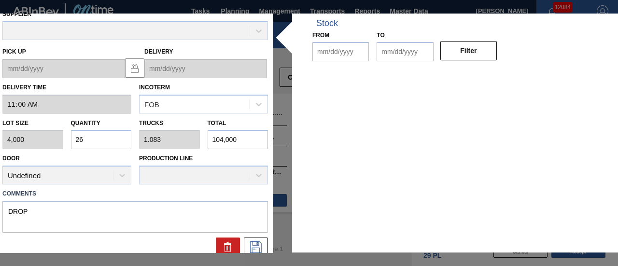
type input "11:00:00"
type input "4,000"
type input "26"
type input "1.083"
type input "104,000"
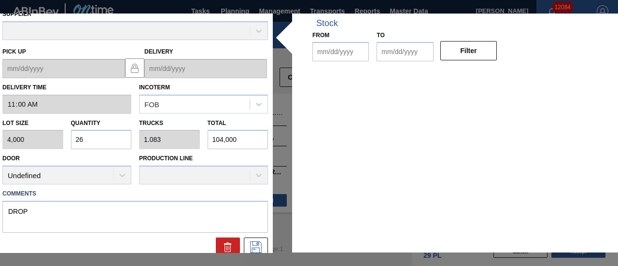
type textarea "DROP"
type up "[DATE]"
type input "[DATE]"
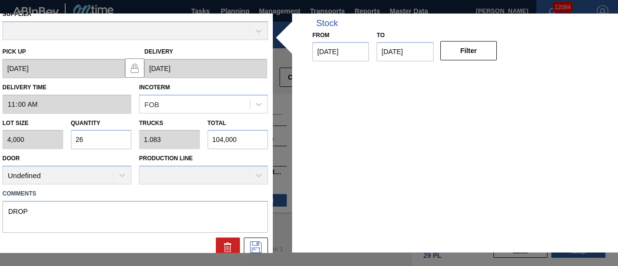
scroll to position [57, 0]
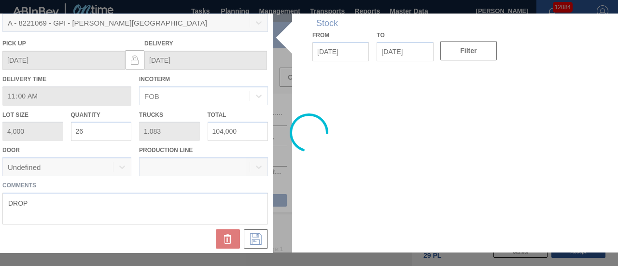
click at [116, 132] on div at bounding box center [309, 134] width 623 height 240
click at [102, 130] on div at bounding box center [309, 134] width 623 height 240
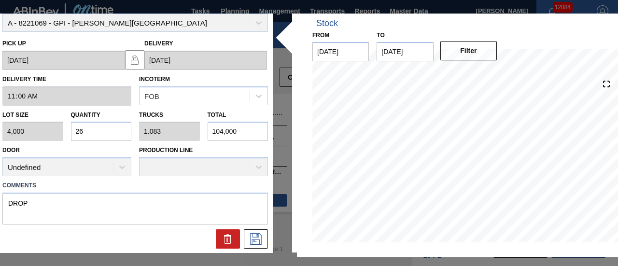
click at [91, 134] on input "26" at bounding box center [101, 131] width 61 height 19
type input "2"
type input "0.083"
type input "8,000"
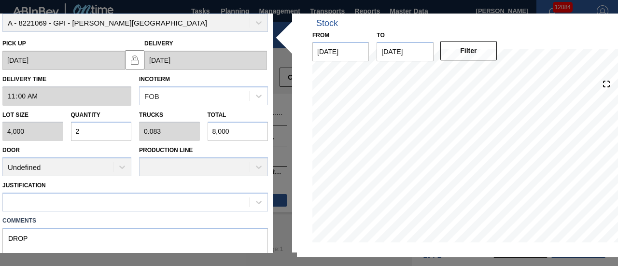
type input "23"
type input "0.958"
type input "92,000"
type input "23"
click at [68, 202] on div at bounding box center [126, 203] width 247 height 14
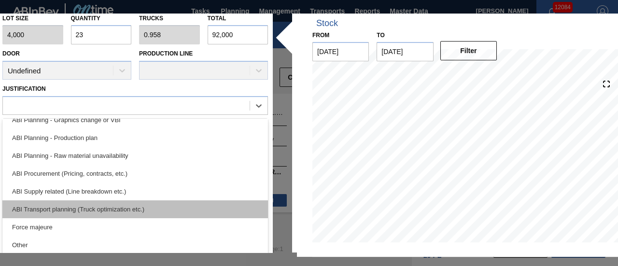
scroll to position [97, 0]
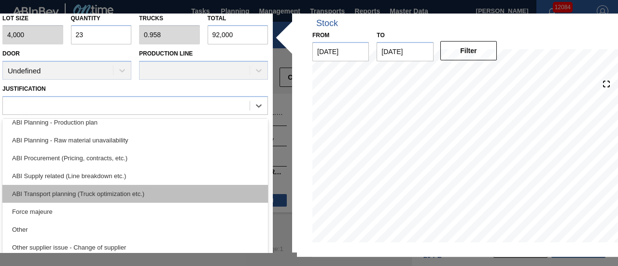
click at [118, 199] on div "ABI Transport planning (Truck optimization etc.)" at bounding box center [135, 194] width 266 height 18
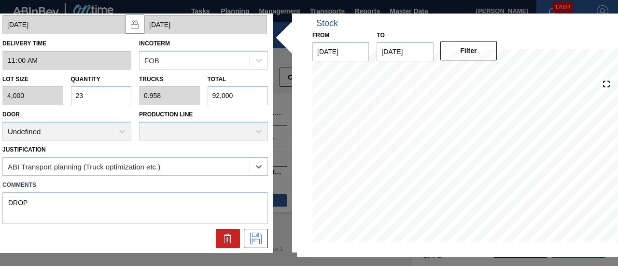
scroll to position [92, 0]
click at [76, 211] on textarea "DROP" at bounding box center [135, 209] width 266 height 32
drag, startPoint x: 5, startPoint y: 204, endPoint x: 55, endPoint y: 204, distance: 50.2
click at [5, 204] on textarea "DROP" at bounding box center [135, 209] width 266 height 32
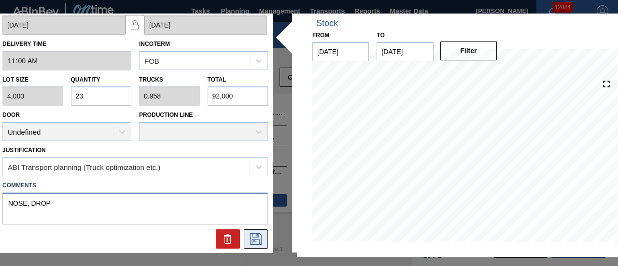
type textarea "NOSE, DROP"
click at [251, 233] on icon at bounding box center [256, 239] width 12 height 12
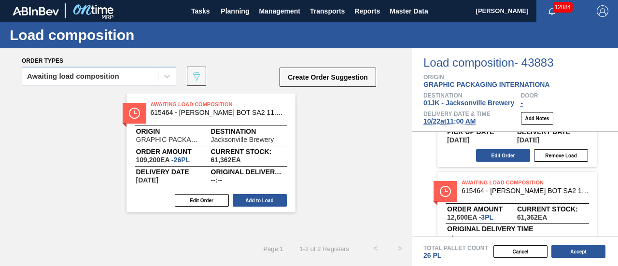
scroll to position [134, 0]
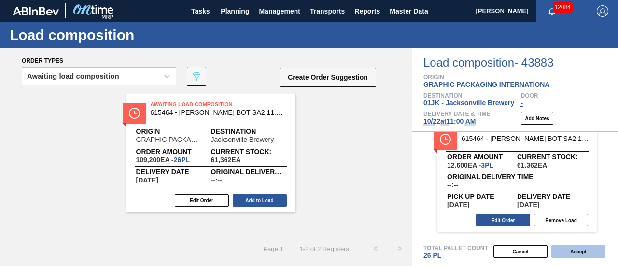
click at [569, 253] on button "Accept" at bounding box center [579, 251] width 54 height 13
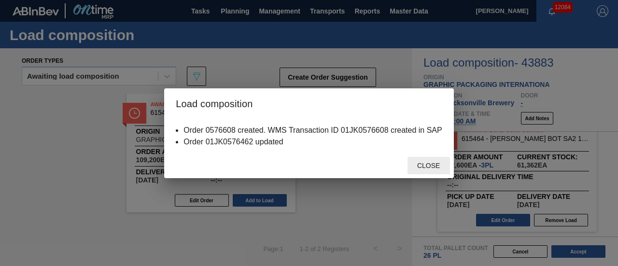
click at [430, 162] on span "Close" at bounding box center [429, 166] width 38 height 8
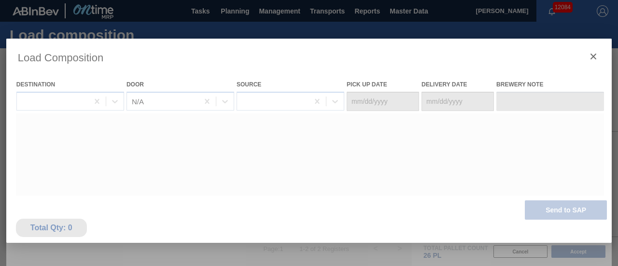
type Date "[DATE]"
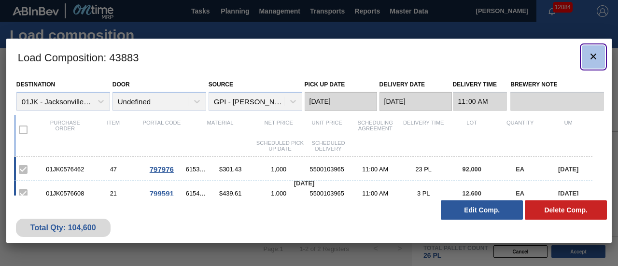
click at [591, 59] on icon "botão de ícone" at bounding box center [594, 57] width 12 height 12
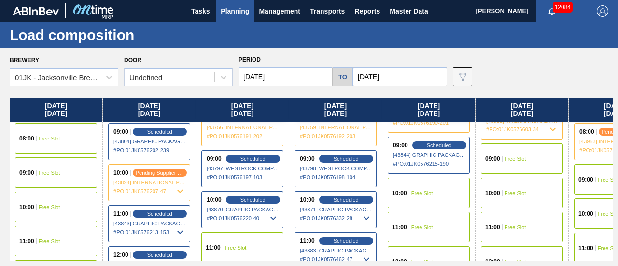
scroll to position [290, 0]
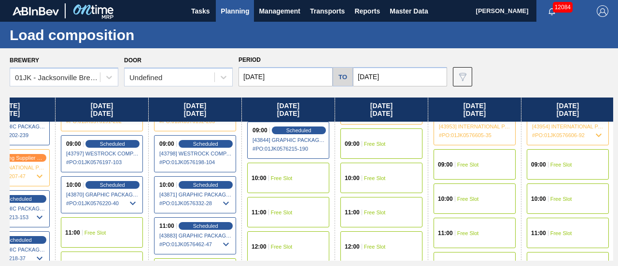
drag, startPoint x: 469, startPoint y: 198, endPoint x: 300, endPoint y: 196, distance: 169.1
click at [303, 209] on div "[DATE] 01:00 Free Slot 01:00 Free Slot 02:00 Free Slot 03:00 Free Slot 04:00 Fr…" at bounding box center [312, 179] width 604 height 163
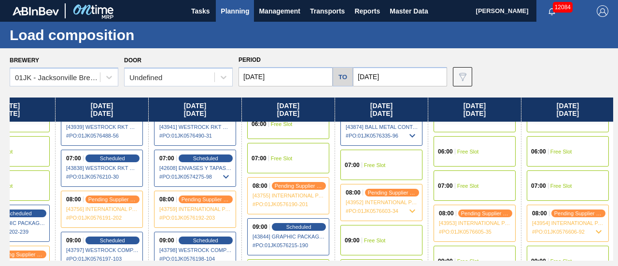
scroll to position [242, 141]
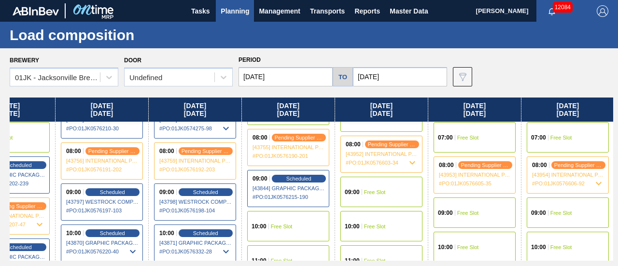
click at [399, 197] on div "09:00 Free Slot" at bounding box center [382, 192] width 82 height 30
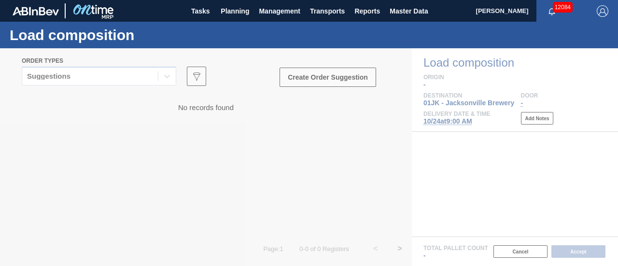
click at [169, 81] on div at bounding box center [309, 157] width 618 height 218
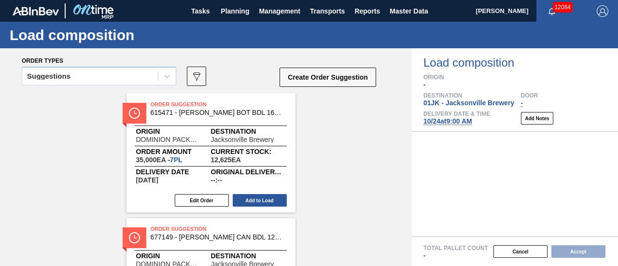
click at [164, 77] on icon at bounding box center [167, 77] width 10 height 10
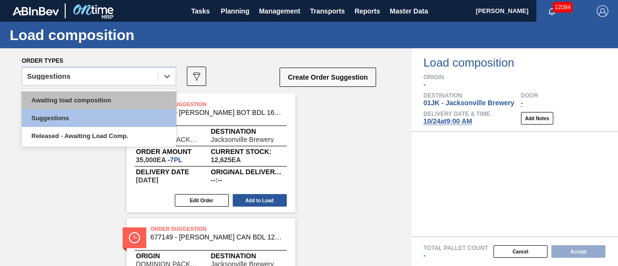
click at [137, 102] on div "Awaiting load composition" at bounding box center [99, 100] width 155 height 18
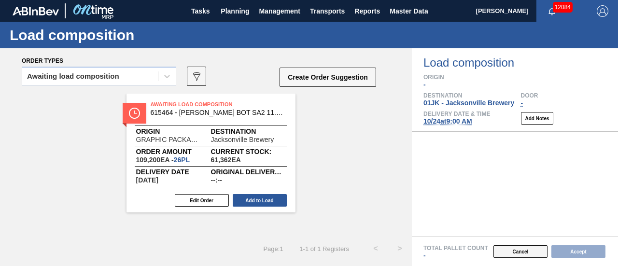
click at [505, 247] on button "Cancel" at bounding box center [521, 251] width 54 height 13
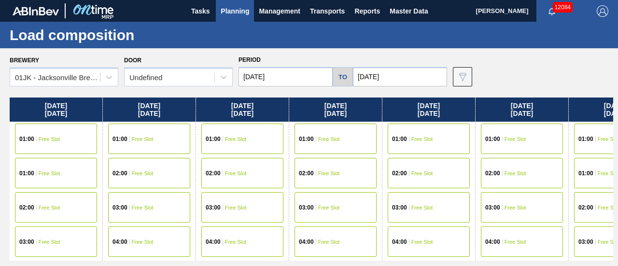
scroll to position [0, 141]
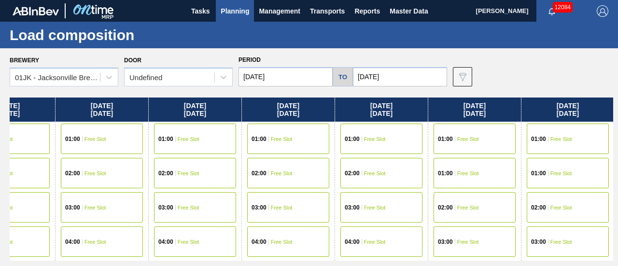
drag, startPoint x: 480, startPoint y: 162, endPoint x: 363, endPoint y: 161, distance: 116.4
click at [281, 164] on div "[DATE] 01:00 Free Slot 01:00 Free Slot 02:00 Free Slot 03:00 Free Slot 04:00 Fr…" at bounding box center [312, 179] width 604 height 163
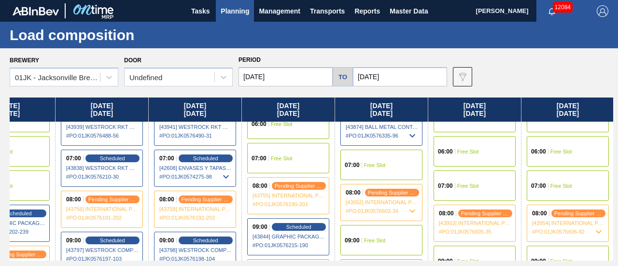
scroll to position [242, 141]
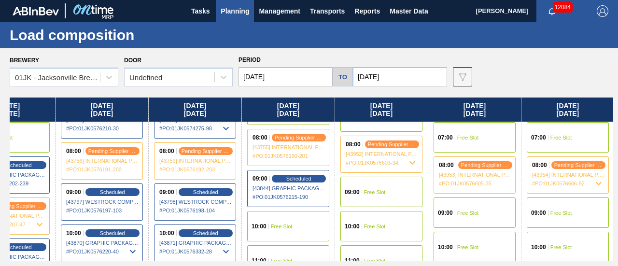
click at [472, 213] on span "Free Slot" at bounding box center [469, 213] width 22 height 6
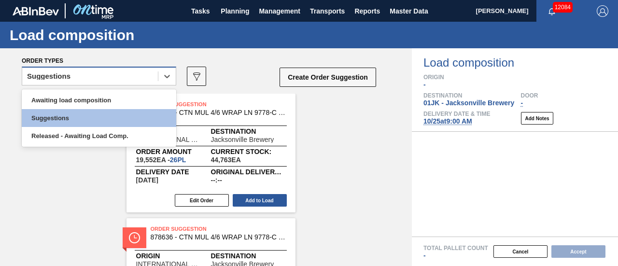
click at [158, 72] on div "Suggestions" at bounding box center [90, 77] width 136 height 14
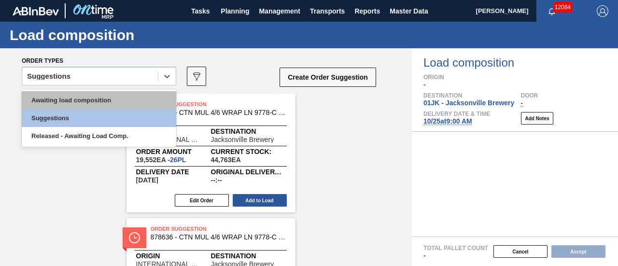
click at [136, 100] on div "Awaiting load composition" at bounding box center [99, 100] width 155 height 18
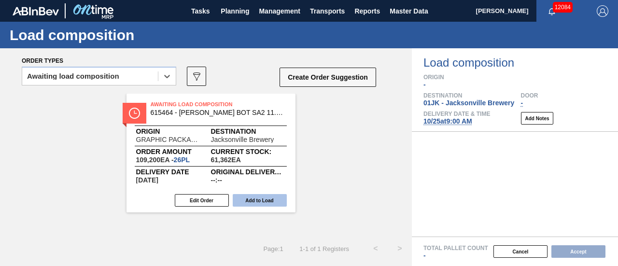
click at [252, 200] on button "Add to Load" at bounding box center [260, 200] width 54 height 13
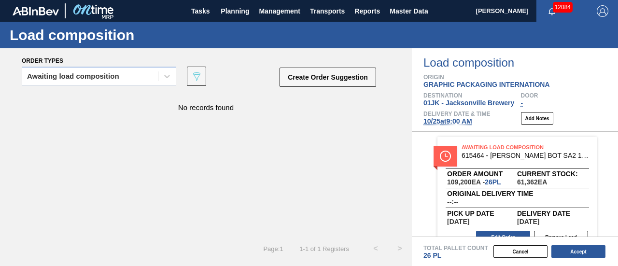
scroll to position [17, 0]
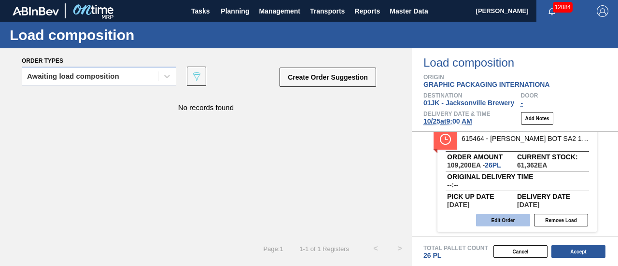
click at [521, 217] on button "Edit Order" at bounding box center [503, 220] width 54 height 13
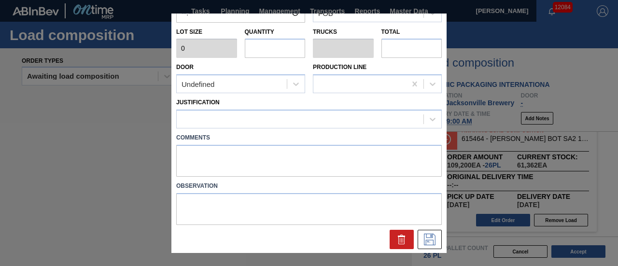
type input "4,200"
type input "26"
type input "1"
type input "109,200"
type up "[DATE]"
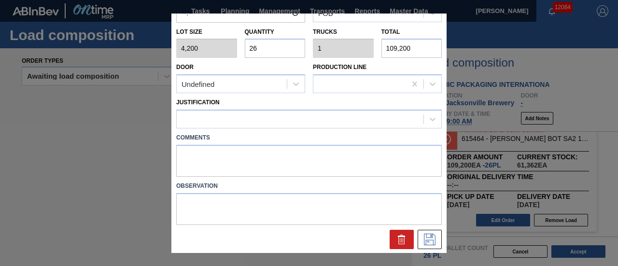
type input "[DATE]"
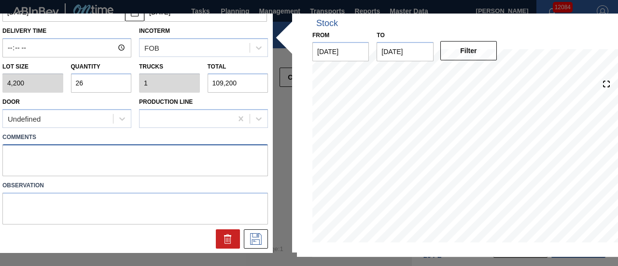
click at [129, 168] on textarea at bounding box center [135, 160] width 266 height 32
type textarea "DROP"
click at [265, 244] on button at bounding box center [256, 239] width 24 height 19
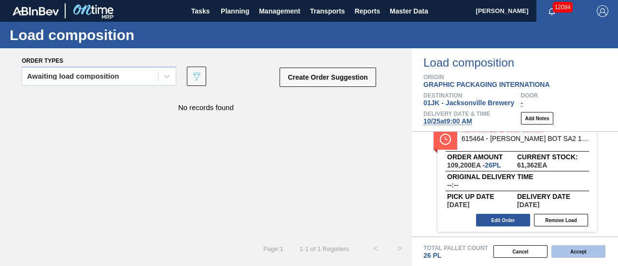
click at [574, 254] on button "Accept" at bounding box center [579, 251] width 54 height 13
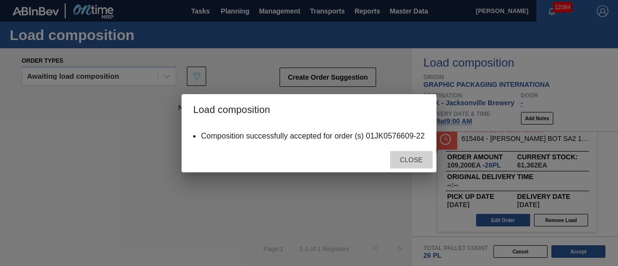
click at [427, 158] on span "Close" at bounding box center [411, 160] width 38 height 8
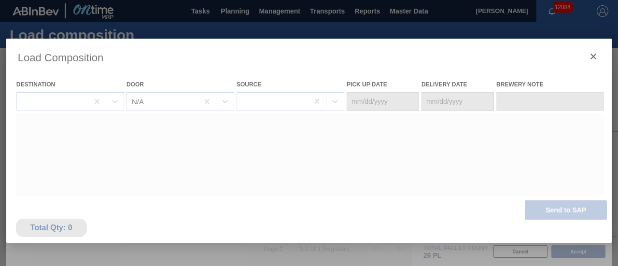
type Date "[DATE]"
